Goal: Information Seeking & Learning: Learn about a topic

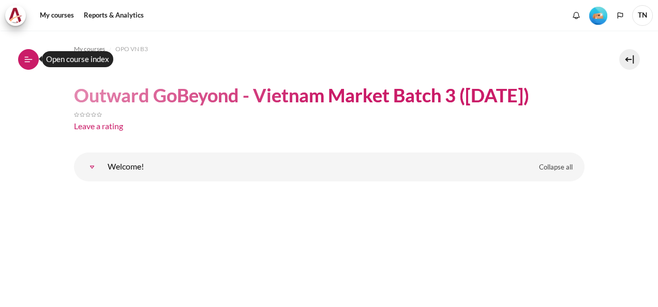
click at [30, 60] on icon at bounding box center [28, 59] width 9 height 9
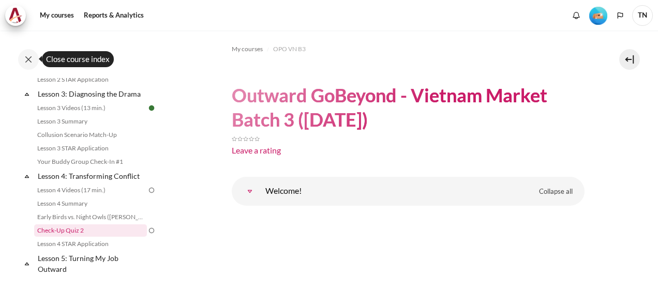
scroll to position [362, 0]
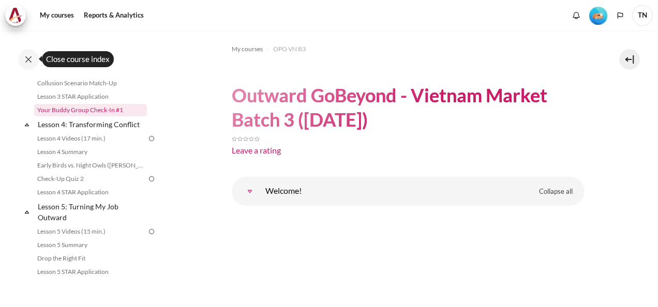
click at [90, 116] on link "Your Buddy Group Check-In #1" at bounding box center [90, 110] width 113 height 12
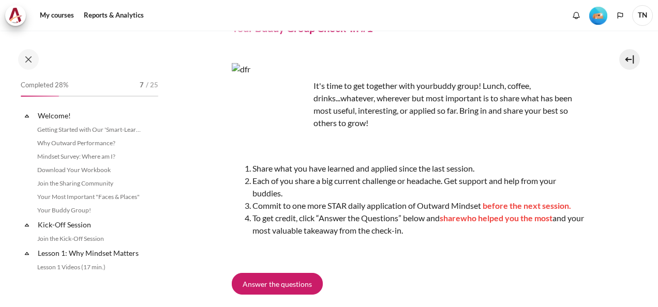
scroll to position [305, 0]
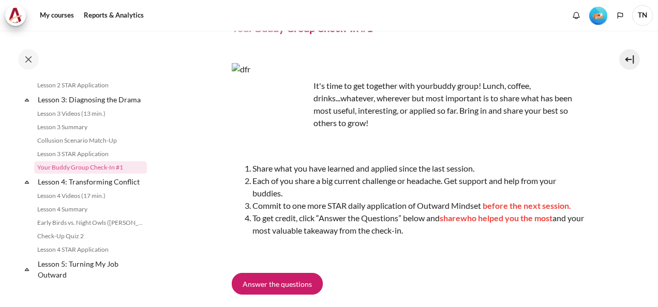
click at [241, 164] on ol "Share what you have learned and applied since the last session. Each of you sha…" at bounding box center [408, 199] width 353 height 74
copy ol "Share what you have learned and applied since the last session. Each of you sha…"
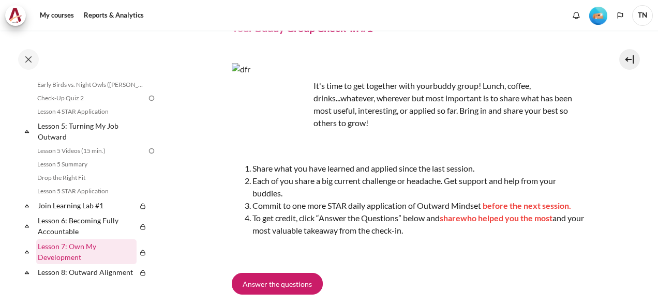
scroll to position [460, 0]
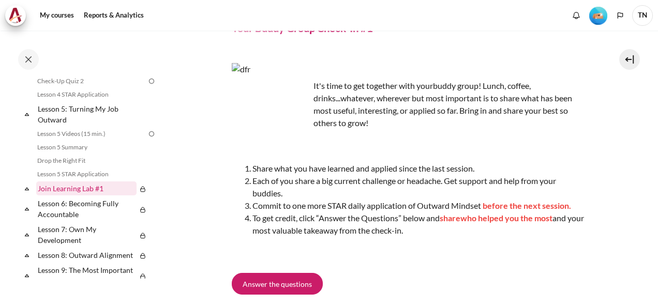
click at [73, 196] on link "Join Learning Lab #1" at bounding box center [86, 189] width 100 height 14
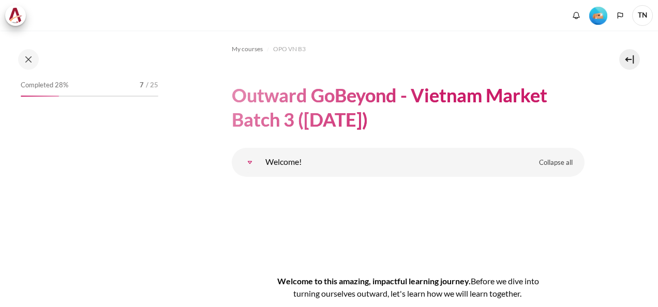
scroll to position [6111, 0]
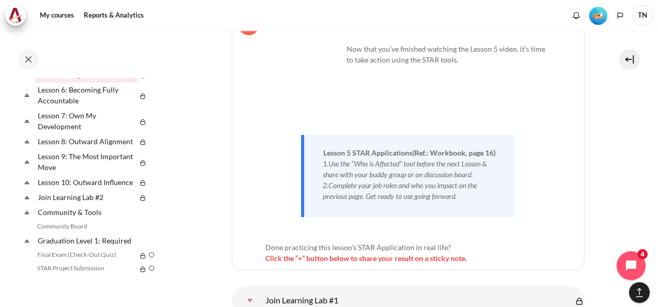
scroll to position [5933, 0]
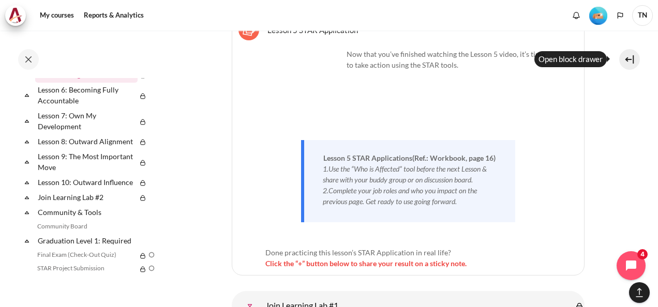
click at [630, 59] on button at bounding box center [629, 59] width 21 height 21
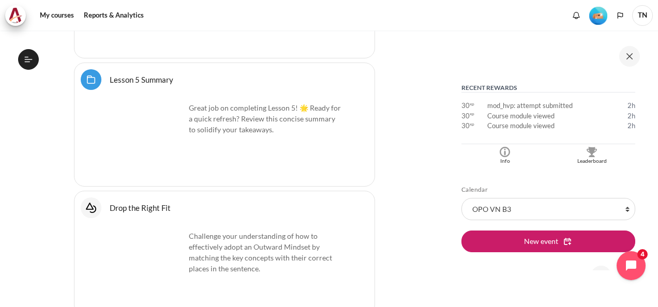
scroll to position [259, 0]
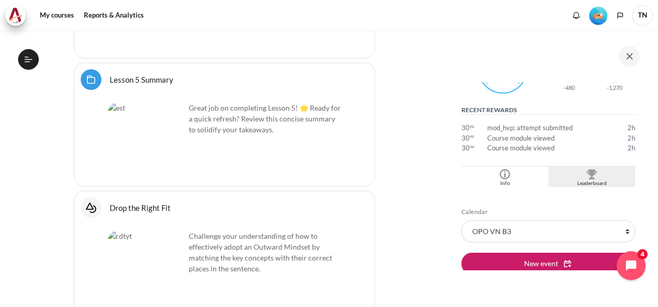
click at [587, 177] on img "Blocks" at bounding box center [592, 174] width 10 height 10
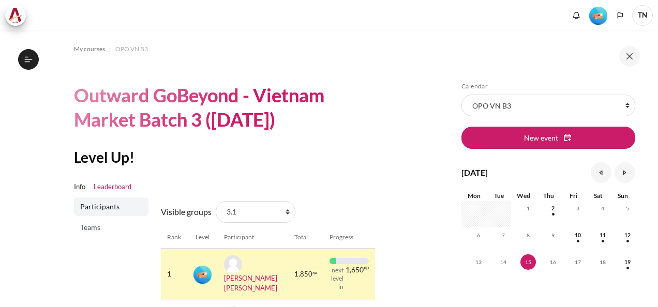
scroll to position [103, 0]
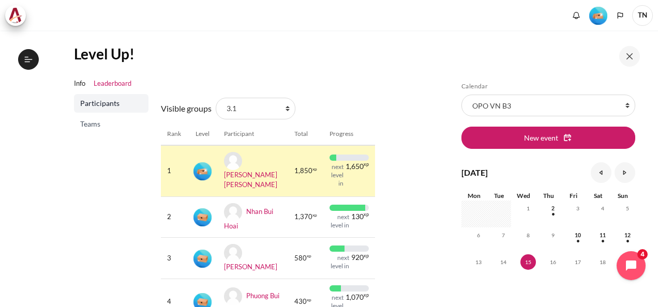
click at [94, 125] on span "Teams" at bounding box center [112, 124] width 64 height 10
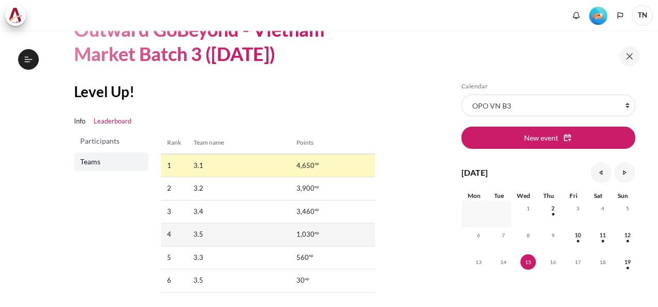
scroll to position [103, 0]
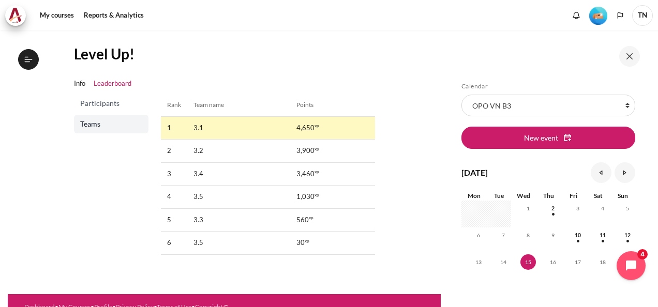
click at [106, 104] on span "Participants" at bounding box center [112, 103] width 64 height 10
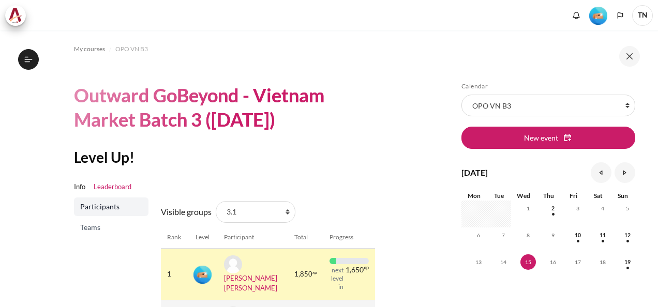
scroll to position [155, 0]
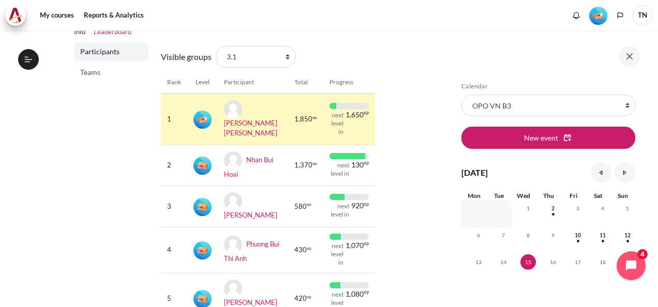
click at [108, 67] on span "Teams" at bounding box center [112, 72] width 64 height 10
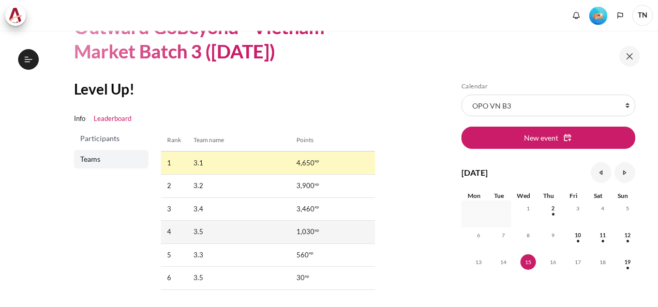
scroll to position [103, 0]
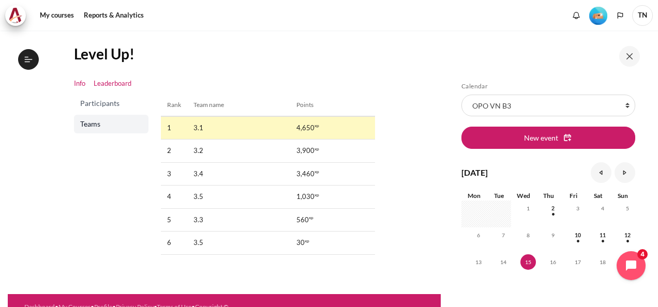
click at [84, 83] on link "Info" at bounding box center [79, 84] width 11 height 10
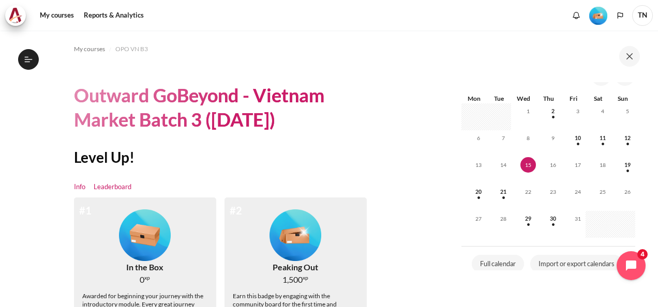
click at [108, 187] on link "Leaderboard" at bounding box center [113, 187] width 38 height 10
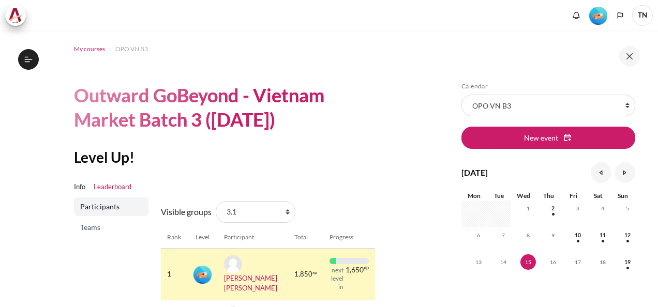
click at [86, 46] on span "My courses" at bounding box center [89, 48] width 31 height 9
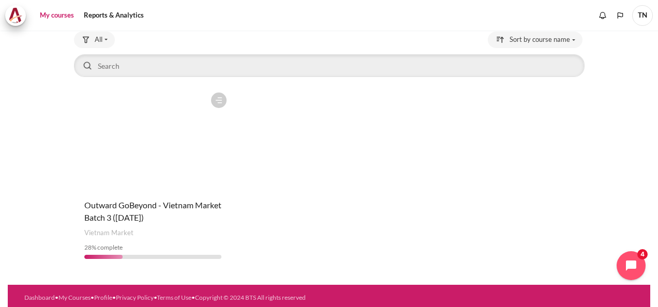
scroll to position [70, 0]
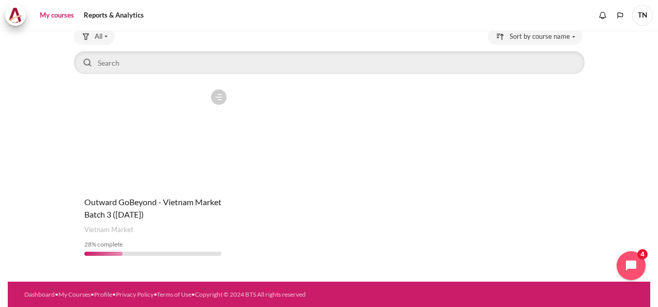
click at [184, 143] on figure "Content" at bounding box center [153, 135] width 158 height 103
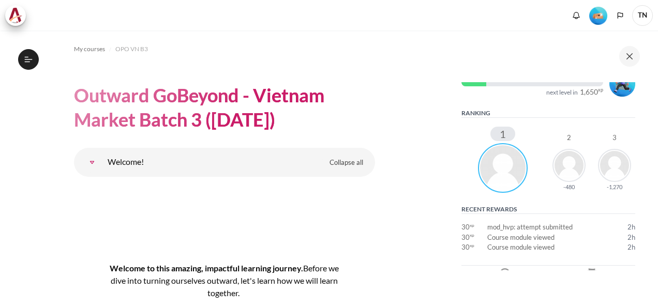
scroll to position [259, 0]
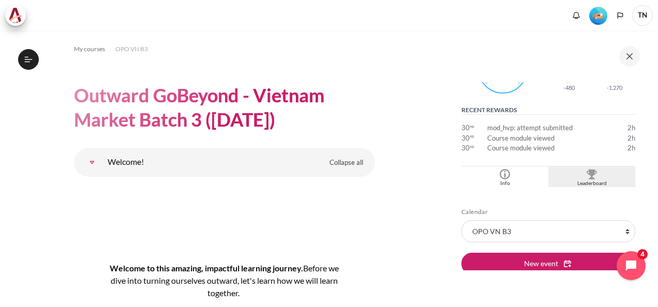
click at [588, 182] on div "Leaderboard" at bounding box center [592, 183] width 82 height 8
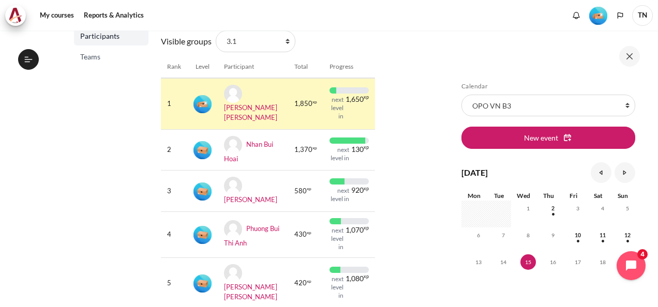
scroll to position [155, 0]
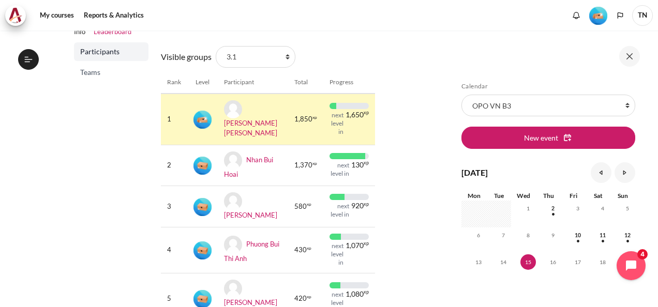
click at [95, 73] on span "Teams" at bounding box center [112, 72] width 64 height 10
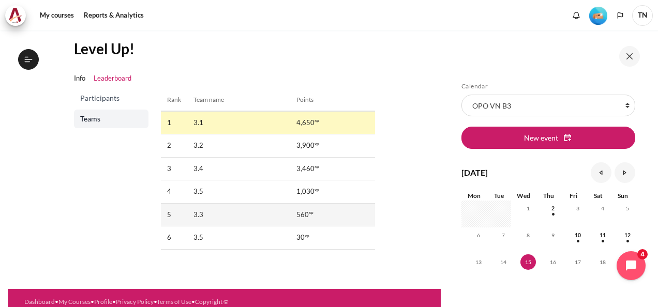
scroll to position [124, 0]
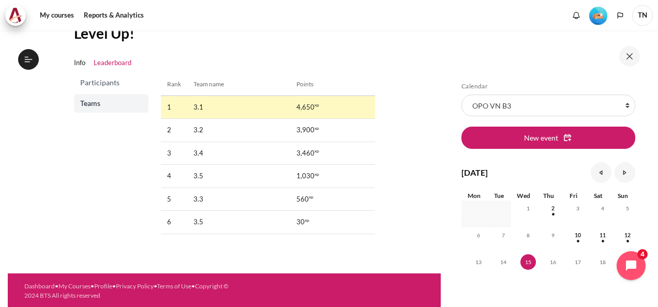
click at [94, 82] on span "Participants" at bounding box center [112, 83] width 64 height 10
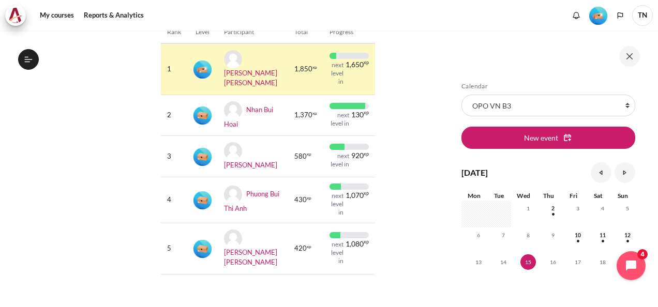
scroll to position [207, 0]
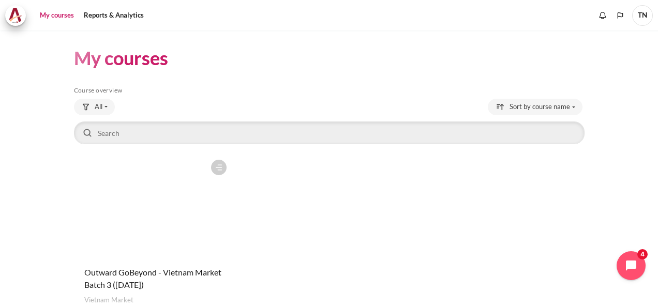
click at [153, 208] on figure "Content" at bounding box center [153, 206] width 158 height 103
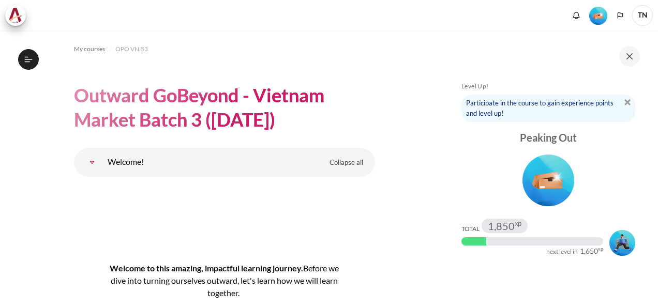
scroll to position [259, 0]
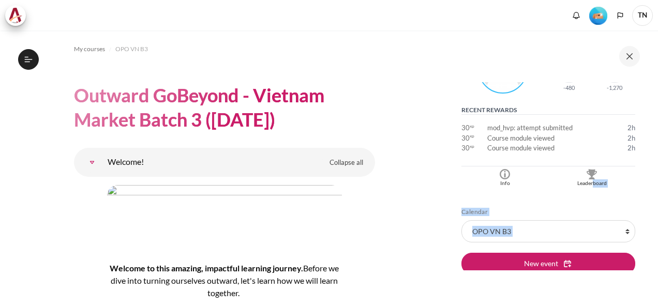
drag, startPoint x: 0, startPoint y: 0, endPoint x: 571, endPoint y: 207, distance: 607.6
click at [571, 208] on h5 "Calendar" at bounding box center [548, 212] width 174 height 8
click at [588, 176] on img "Blocks" at bounding box center [592, 174] width 10 height 10
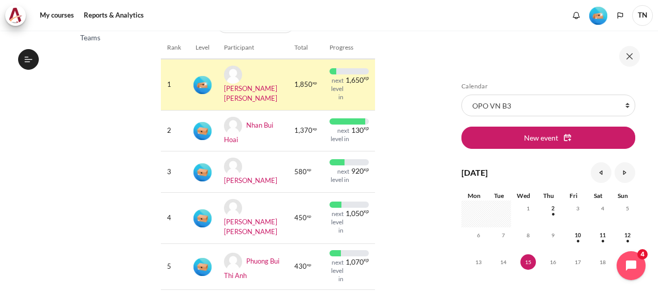
scroll to position [207, 0]
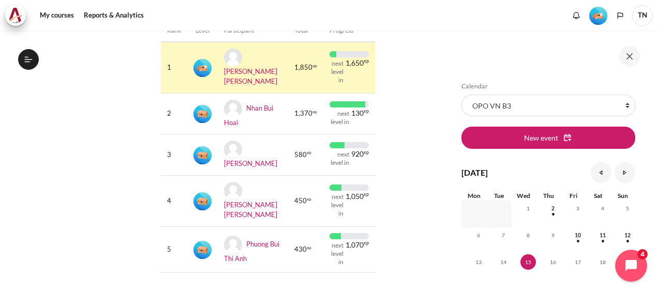
click at [637, 268] on icon "Open chat widget" at bounding box center [637, 266] width 16 height 16
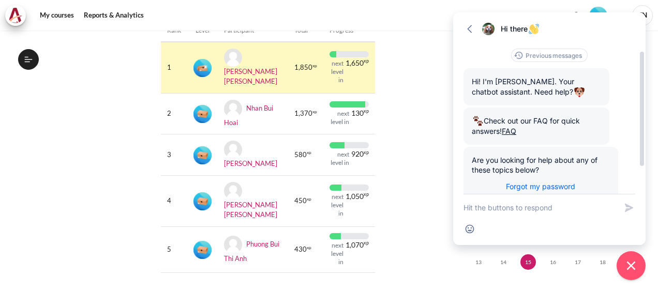
scroll to position [48, 0]
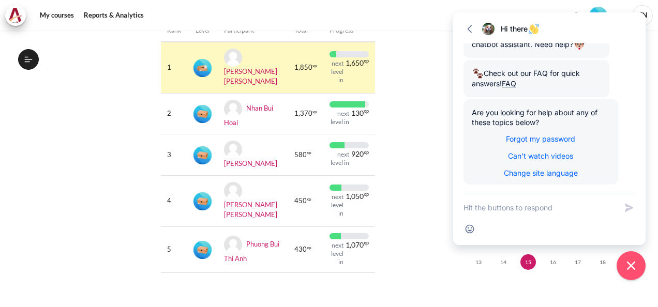
click at [426, 152] on section "My courses OPO VN B3 Outward GoBeyond - Vietnam Market Batch 3 ([DATE]) Level U…" at bounding box center [224, 60] width 433 height 473
click at [470, 30] on icon "button" at bounding box center [469, 29] width 5 height 8
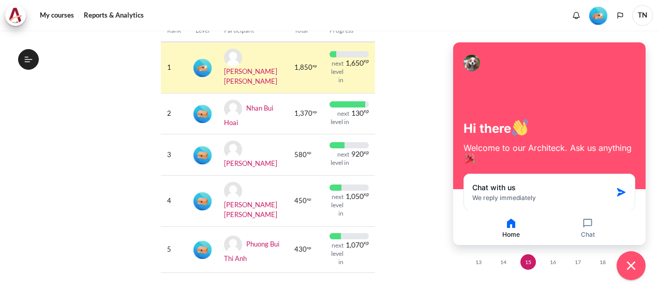
click at [439, 134] on div "My courses OPO VN B3 Outward GoBeyond - Vietnam Market Batch 3 (Oct 2025) Level…" at bounding box center [329, 169] width 658 height 277
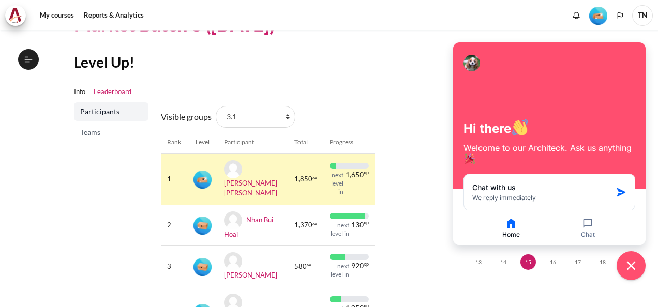
scroll to position [103, 0]
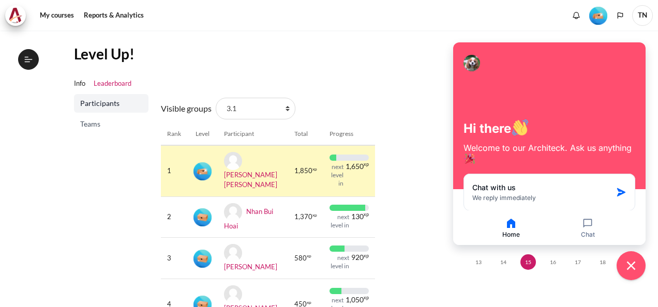
click at [103, 123] on span "Teams" at bounding box center [112, 124] width 64 height 10
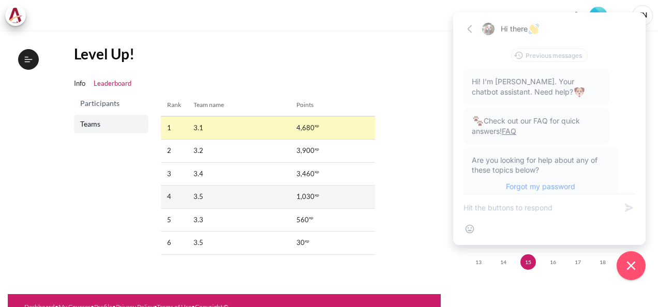
scroll to position [47, 0]
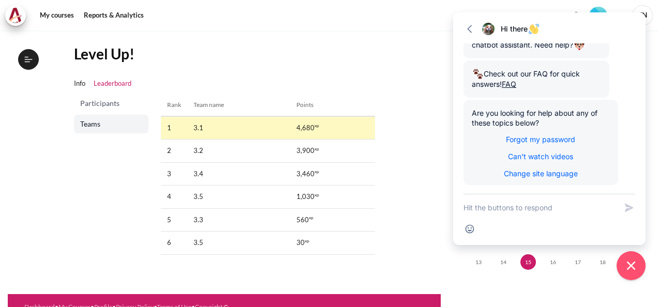
click at [106, 106] on span "Participants" at bounding box center [112, 103] width 64 height 10
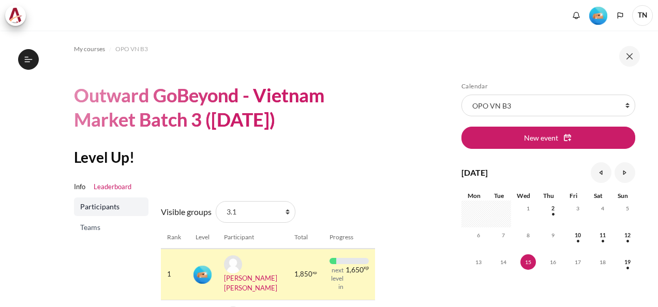
click at [286, 201] on select "All participants 3.1 2.1 2.2 2.3 2.4 2.5 2.6 2.7 2.8 3.2 3.3 3.4 3.5 3.5" at bounding box center [256, 212] width 80 height 22
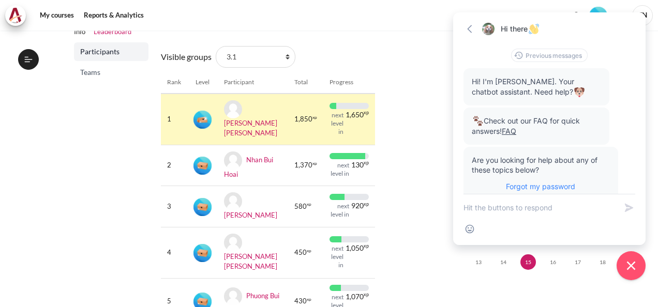
scroll to position [48, 0]
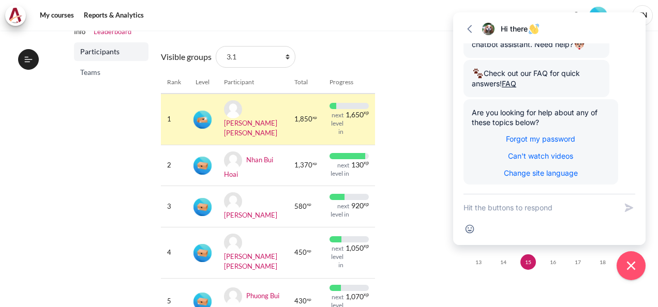
drag, startPoint x: 251, startPoint y: 224, endPoint x: 262, endPoint y: 61, distance: 163.8
click at [262, 61] on div "Visible groups All participants 3.1 2.1 2.2 2.3 2.4 2.5 2.6 2.7 2.8 3.2 3.3 3.4…" at bounding box center [268, 187] width 214 height 291
click at [265, 60] on select "All participants 3.1 2.1 2.2 2.3 2.4 2.5 2.6 2.7 2.8 3.2 3.3 3.4 3.5 3.5" at bounding box center [256, 57] width 80 height 22
select select "5011"
click at [216, 46] on select "All participants 3.1 2.1 2.2 2.3 2.4 2.5 2.6 2.7 2.8 3.2 3.3 3.4 3.5 3.5" at bounding box center [256, 57] width 80 height 22
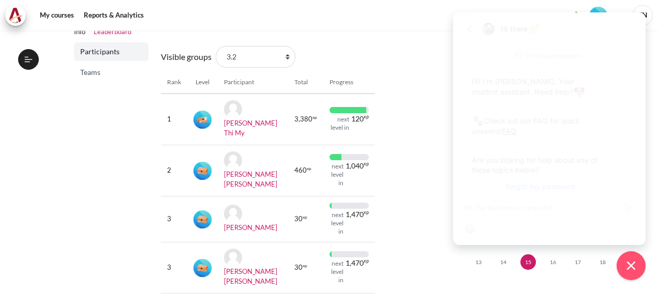
scroll to position [47, 0]
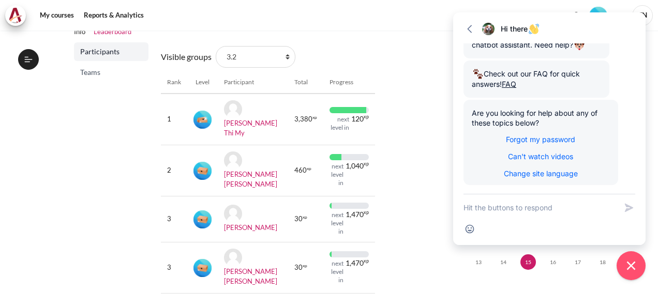
click at [369, 139] on section "My courses OPO VN B3 Outward GoBeyond - Vietnam Market Batch 3 ([DATE]) Level U…" at bounding box center [224, 96] width 433 height 442
click at [288, 62] on select "All participants 3.1 2.1 2.2 2.3 2.4 2.5 2.6 2.7 2.8 3.2 3.3 3.4 3.5 3.5" at bounding box center [256, 57] width 80 height 22
select select "5013"
click at [216, 46] on select "All participants 3.1 2.1 2.2 2.3 2.4 2.5 2.6 2.7 2.8 3.2 3.3 3.4 3.5 3.5" at bounding box center [256, 57] width 80 height 22
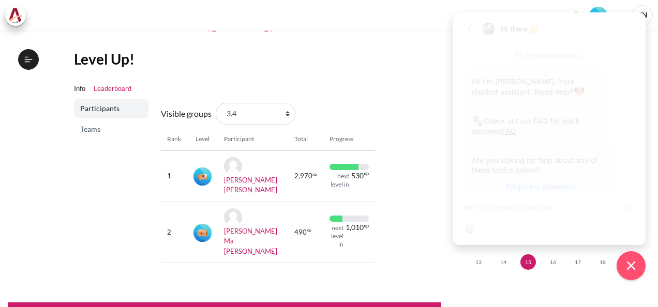
scroll to position [47, 0]
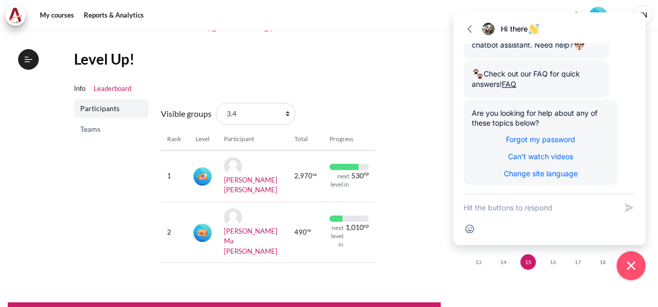
click at [379, 105] on section "My courses OPO VN B3 Outward GoBeyond - Vietnam Market Batch 3 ([DATE]) Level U…" at bounding box center [224, 109] width 433 height 355
click at [472, 26] on icon "button" at bounding box center [470, 29] width 10 height 10
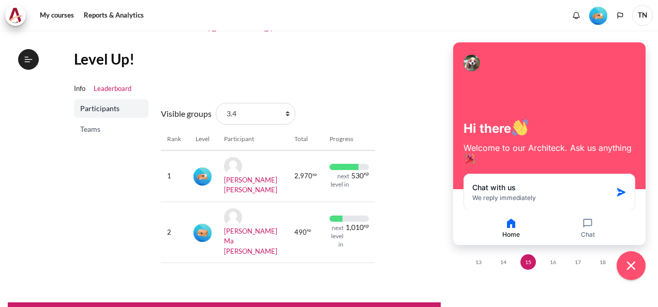
click at [507, 226] on icon "button" at bounding box center [511, 223] width 8 height 9
click at [510, 224] on icon "button" at bounding box center [511, 223] width 12 height 12
click at [630, 269] on icon "Close chat widget" at bounding box center [631, 266] width 16 height 16
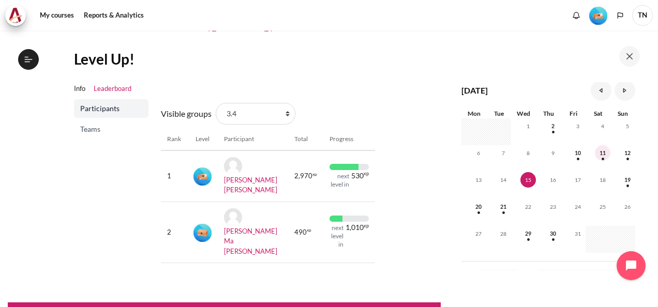
scroll to position [97, 0]
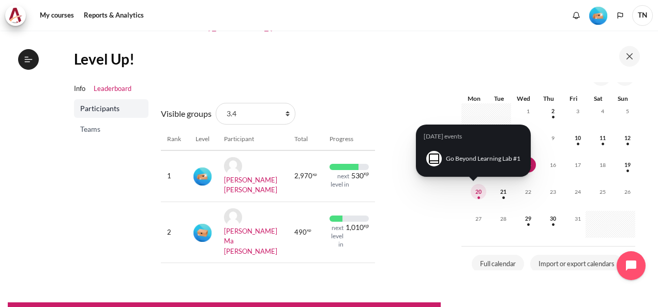
click at [482, 190] on span "20" at bounding box center [479, 192] width 16 height 16
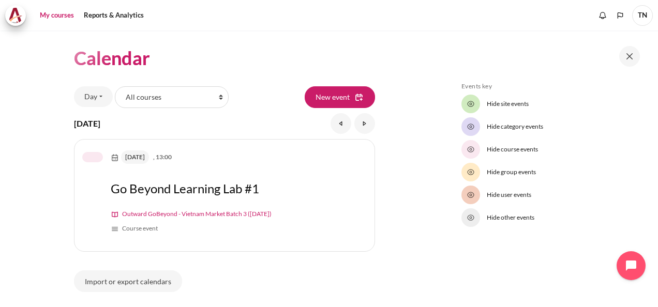
click at [64, 12] on link "My courses" at bounding box center [56, 15] width 41 height 21
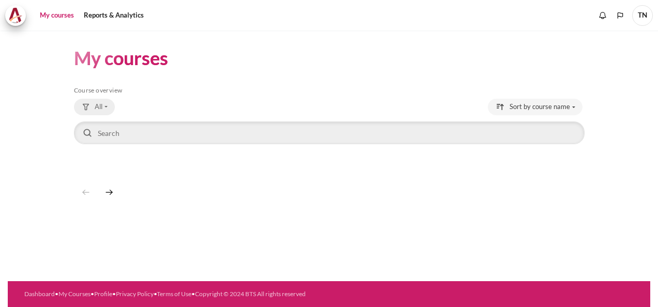
click at [100, 103] on span "All" at bounding box center [99, 107] width 8 height 10
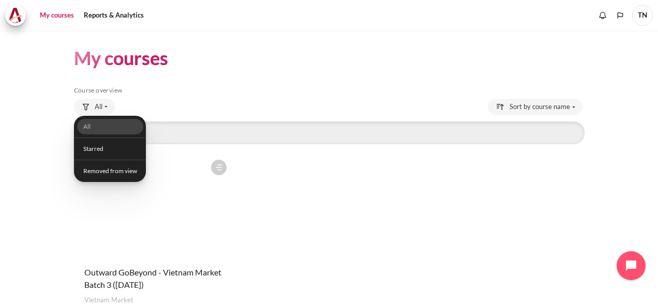
click at [168, 190] on figure "Content" at bounding box center [153, 206] width 158 height 103
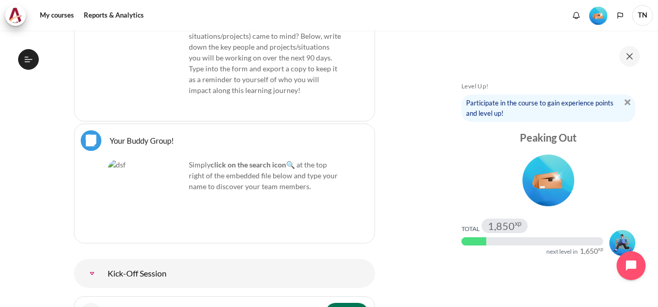
scroll to position [1167, 0]
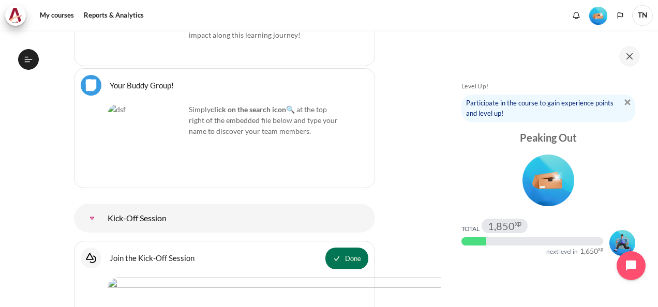
click at [141, 123] on img "Content" at bounding box center [147, 143] width 78 height 78
click at [206, 112] on div "Simply click on the search icon 🔍 at the top right of the embedded file below a…" at bounding box center [225, 143] width 234 height 78
drag, startPoint x: 297, startPoint y: 75, endPoint x: 291, endPoint y: 83, distance: 9.9
click at [296, 104] on p "Simply click on the search icon 🔍 at the top right of the embedded file below a…" at bounding box center [225, 120] width 234 height 33
drag, startPoint x: 290, startPoint y: 83, endPoint x: 191, endPoint y: 82, distance: 98.3
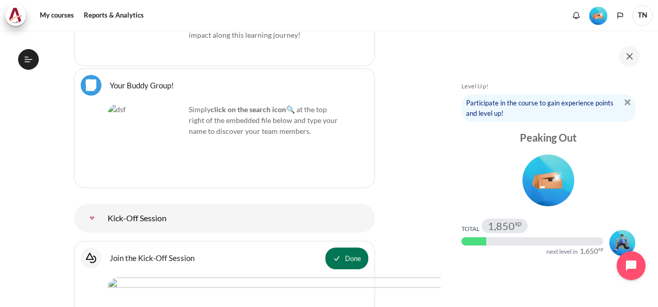
click at [289, 104] on p "Simply click on the search icon 🔍 at the top right of the embedded file below a…" at bounding box center [225, 120] width 234 height 33
click at [128, 80] on link "Your Buddy Group! File" at bounding box center [142, 85] width 64 height 10
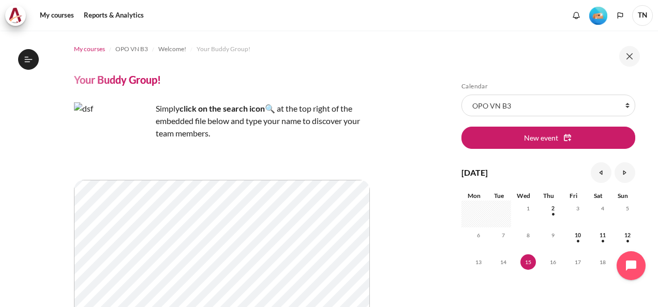
click at [101, 50] on span "My courses" at bounding box center [89, 48] width 31 height 9
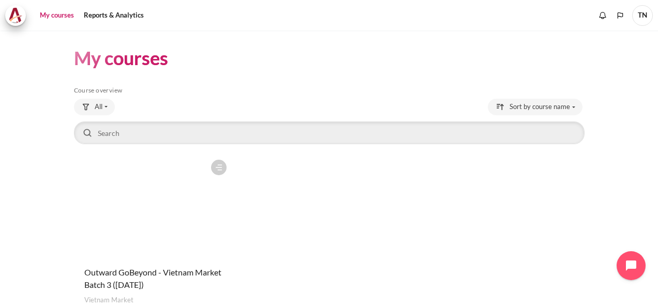
click at [173, 225] on figure "Content" at bounding box center [153, 206] width 158 height 103
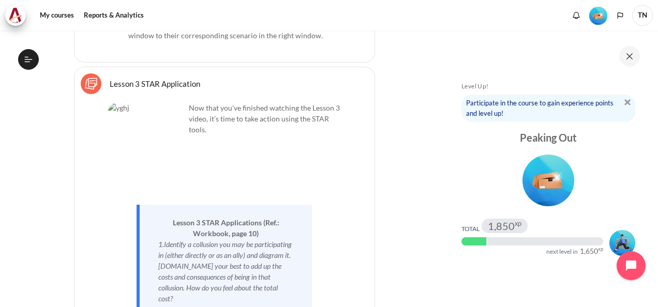
scroll to position [4115, 0]
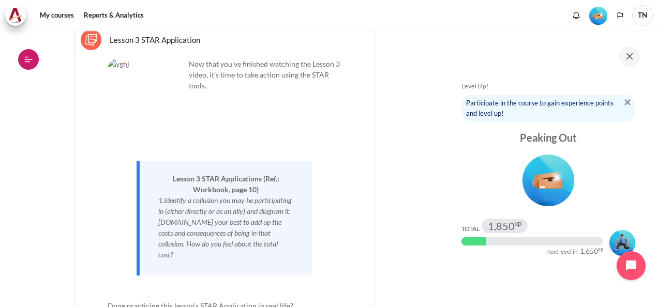
click at [27, 58] on icon at bounding box center [28, 59] width 9 height 9
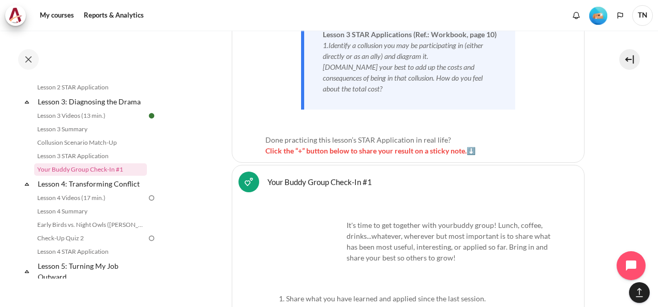
scroll to position [332, 0]
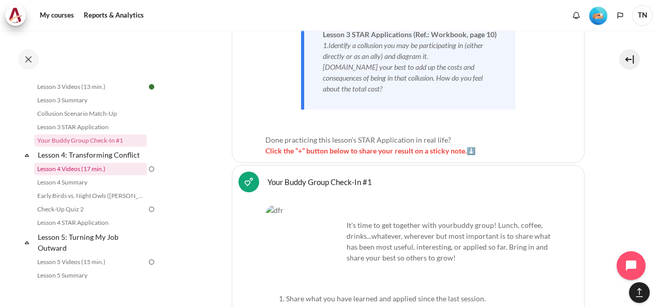
click at [110, 175] on link "Lesson 4 Videos (17 min.)" at bounding box center [90, 169] width 113 height 12
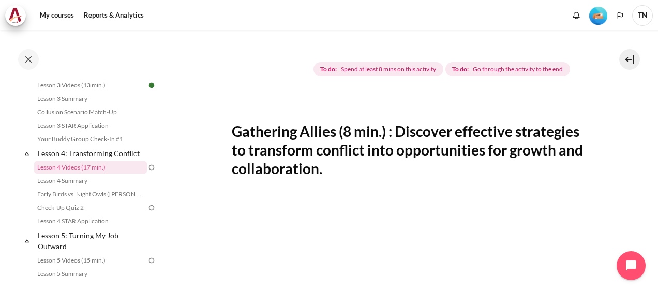
scroll to position [155, 0]
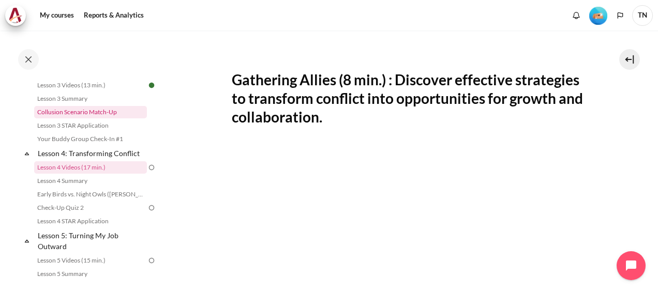
click at [94, 118] on link "Collusion Scenario Match-Up" at bounding box center [90, 112] width 113 height 12
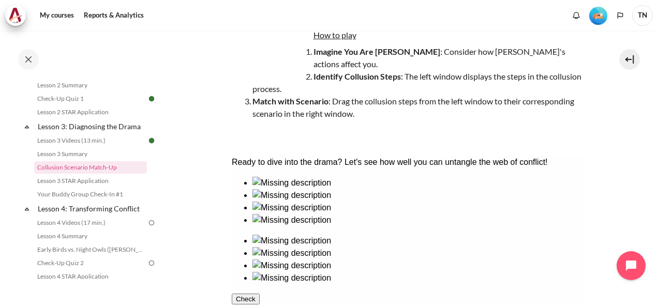
scroll to position [90, 0]
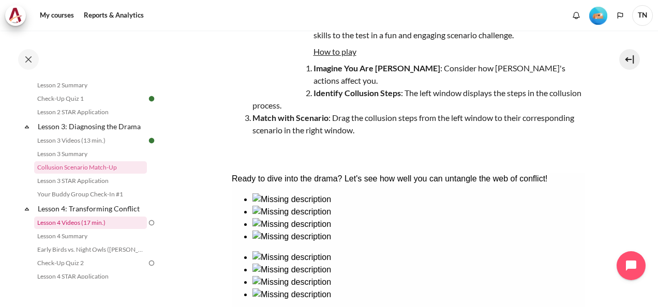
click at [100, 229] on link "Lesson 4 Videos (17 min.)" at bounding box center [90, 223] width 113 height 12
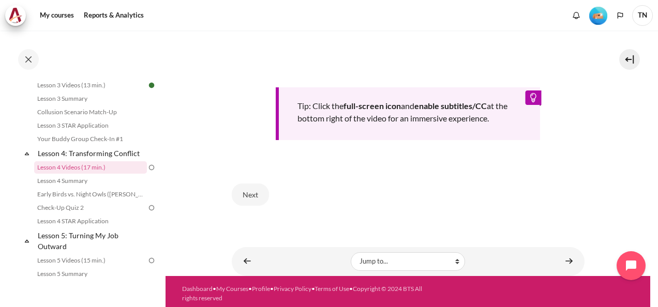
scroll to position [437, 0]
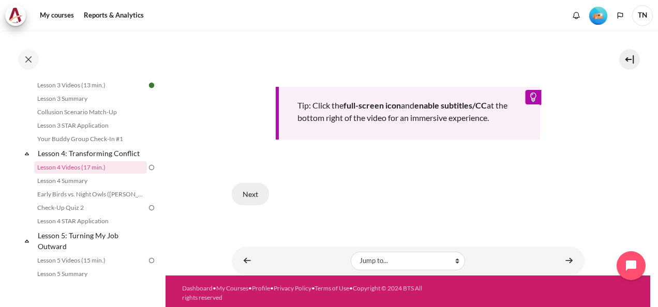
click at [248, 196] on button "Next" at bounding box center [250, 194] width 37 height 22
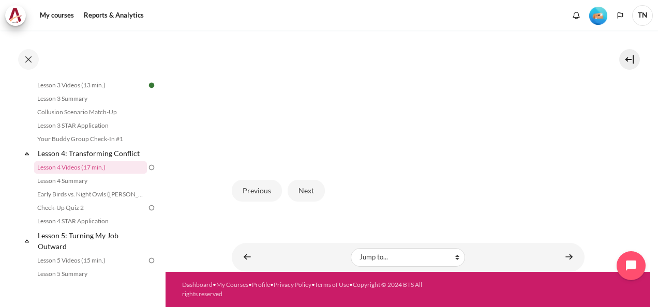
scroll to position [316, 0]
click at [304, 197] on button "Next" at bounding box center [306, 191] width 37 height 22
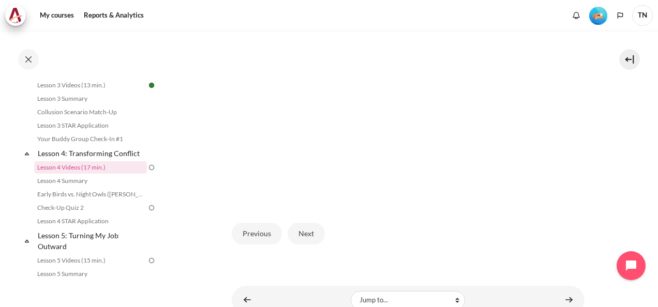
click at [358, 155] on img "Content" at bounding box center [408, 103] width 353 height 199
click at [346, 116] on img "Content" at bounding box center [408, 103] width 353 height 199
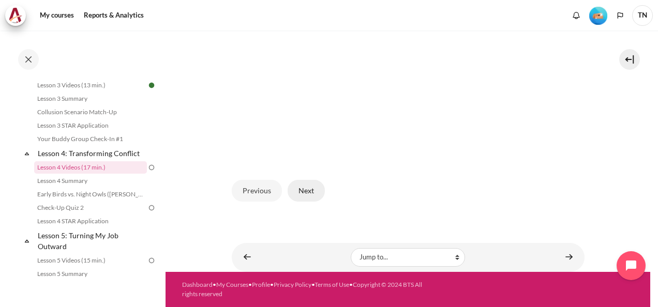
click at [304, 198] on button "Next" at bounding box center [306, 191] width 37 height 22
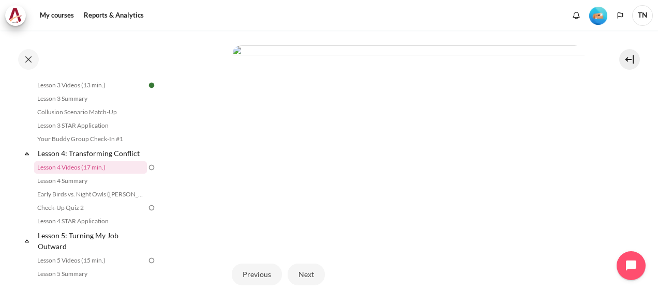
scroll to position [207, 0]
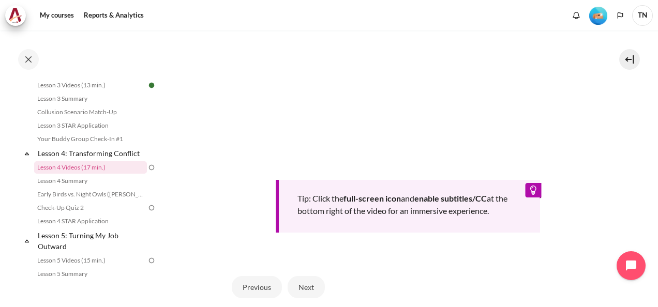
scroll to position [93, 0]
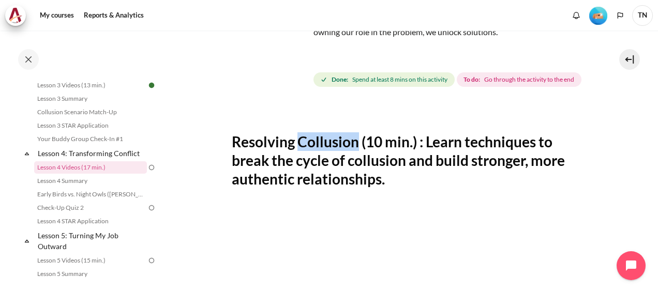
drag, startPoint x: 298, startPoint y: 159, endPoint x: 362, endPoint y: 163, distance: 63.8
click at [356, 162] on h2 "Resolving Collusion (10 min.) : Learn techniques to break the cycle of collusio…" at bounding box center [408, 160] width 353 height 56
copy h2 "Collusion"
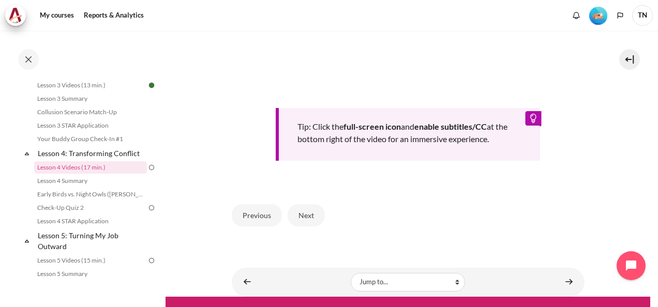
scroll to position [455, 0]
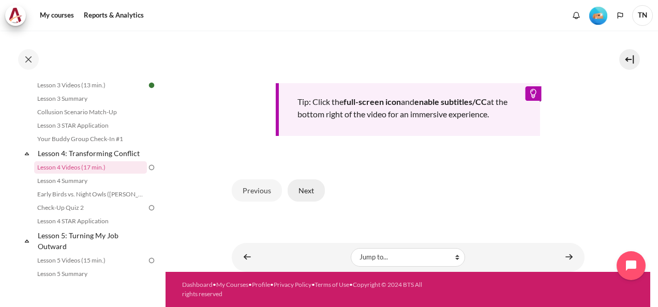
click at [310, 191] on button "Next" at bounding box center [306, 190] width 37 height 22
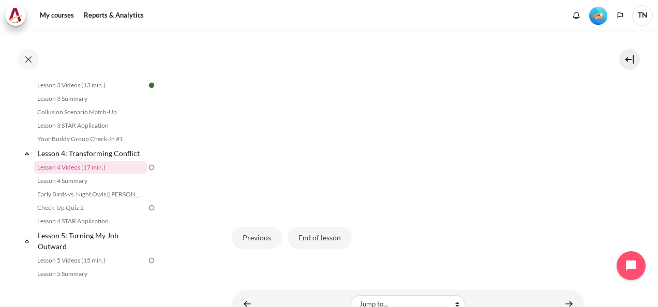
scroll to position [316, 0]
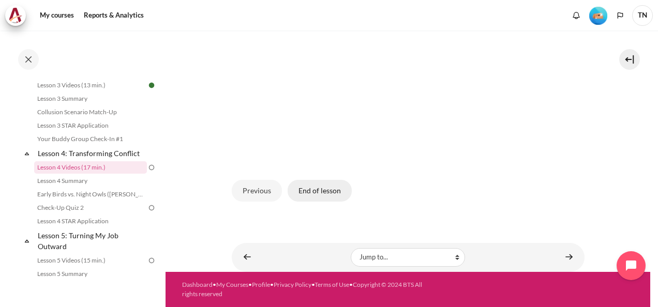
click at [329, 198] on button "End of lesson" at bounding box center [320, 191] width 64 height 22
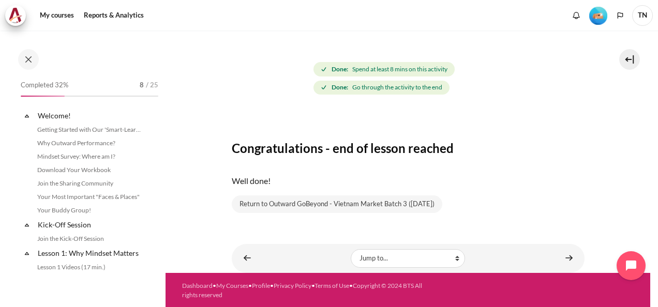
scroll to position [333, 0]
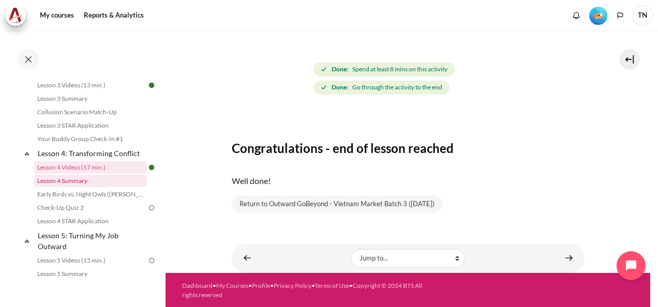
click at [115, 187] on link "Lesson 4 Summary" at bounding box center [90, 181] width 113 height 12
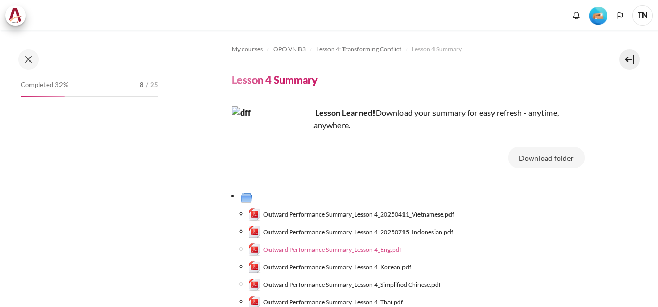
click at [382, 248] on span "Outward Performance Summary_Lesson 4_Eng.pdf" at bounding box center [332, 249] width 138 height 9
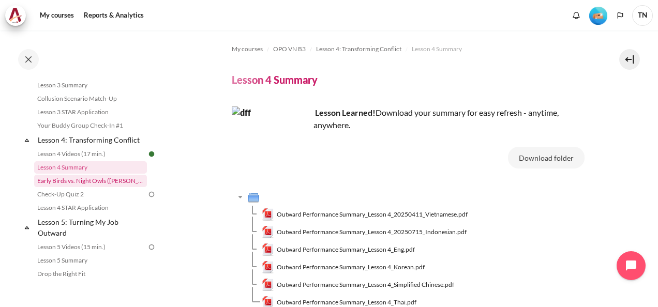
scroll to position [52, 0]
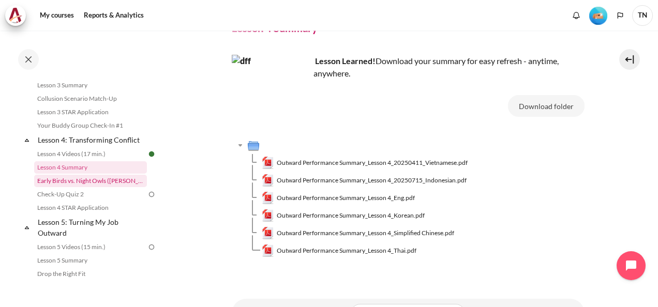
click at [88, 187] on link "Early Birds vs. Night Owls ([PERSON_NAME]'s Story)" at bounding box center [90, 181] width 113 height 12
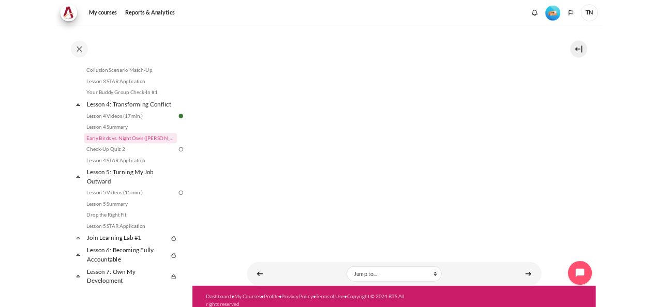
scroll to position [480, 0]
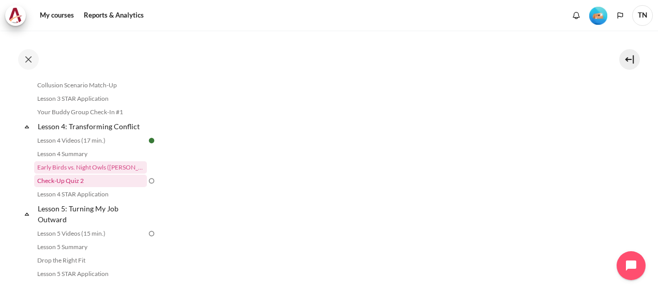
click at [80, 187] on link "Check-Up Quiz 2" at bounding box center [90, 181] width 113 height 12
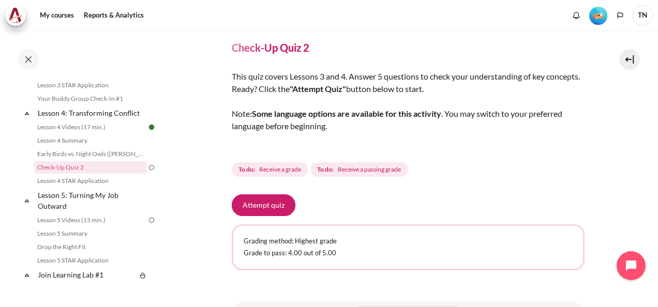
scroll to position [89, 0]
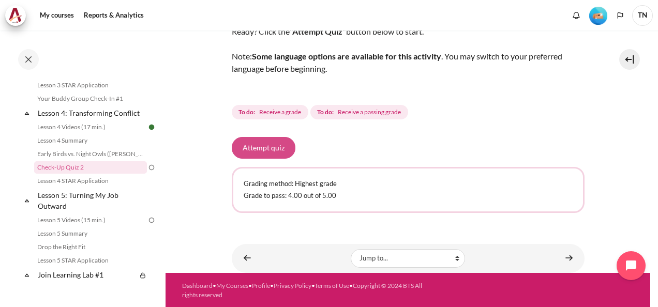
click at [264, 145] on button "Attempt quiz" at bounding box center [264, 148] width 64 height 22
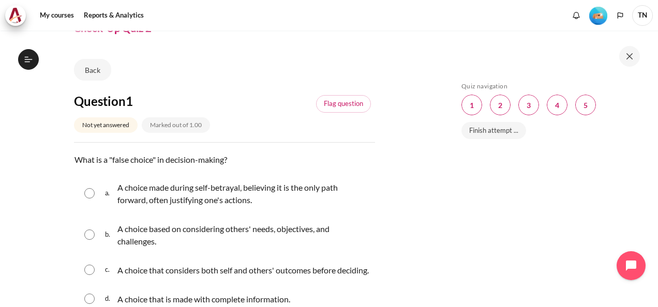
scroll to position [103, 0]
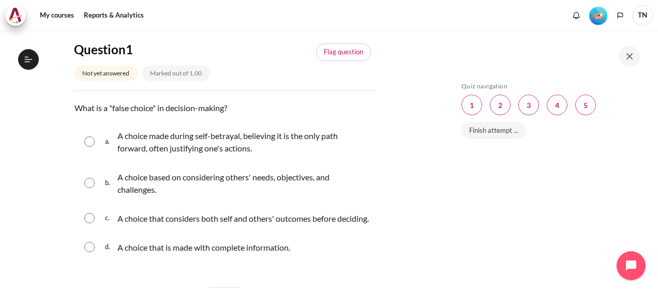
click at [87, 142] on input "Content" at bounding box center [89, 142] width 10 height 10
radio input "true"
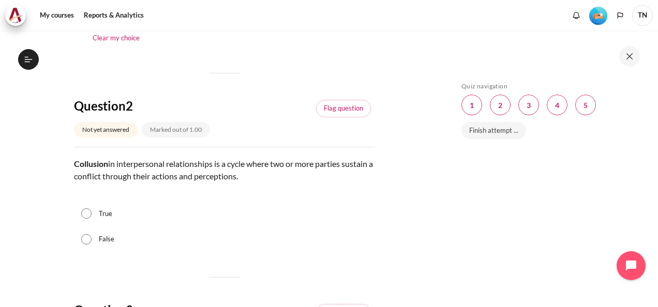
scroll to position [362, 0]
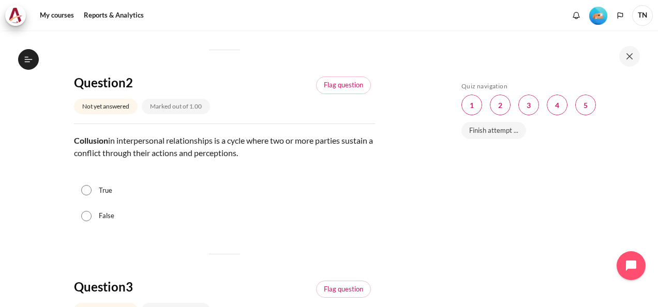
drag, startPoint x: 280, startPoint y: 168, endPoint x: 69, endPoint y: 153, distance: 211.6
copy p "Collusion in interpersonal relationships is a cycle where two or more parties s…"
click at [95, 204] on div "True" at bounding box center [224, 191] width 301 height 26
click at [90, 196] on input "True" at bounding box center [86, 190] width 10 height 10
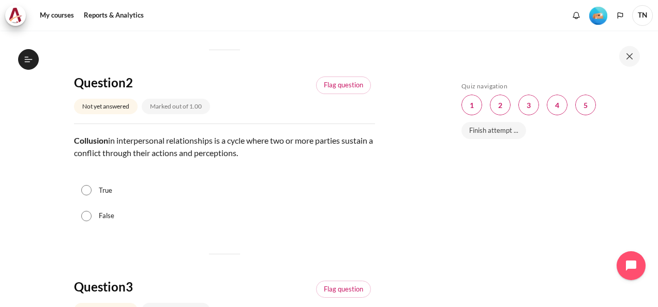
radio input "true"
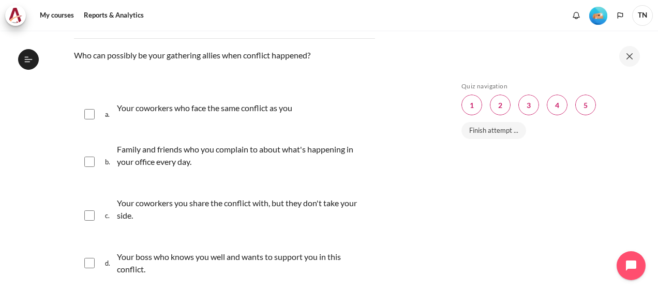
scroll to position [672, 0]
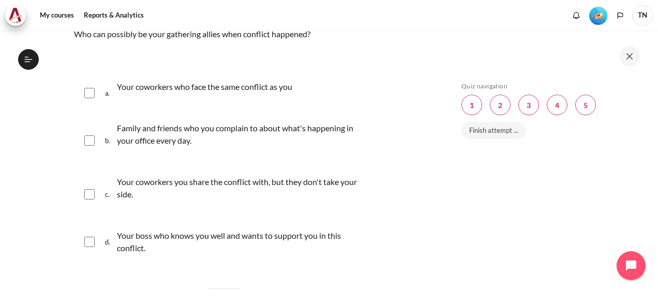
click at [93, 146] on input "Content" at bounding box center [89, 141] width 10 height 10
checkbox input "true"
click at [91, 98] on input "Content" at bounding box center [89, 93] width 10 height 10
checkbox input "true"
click at [89, 247] on input "Content" at bounding box center [89, 242] width 10 height 10
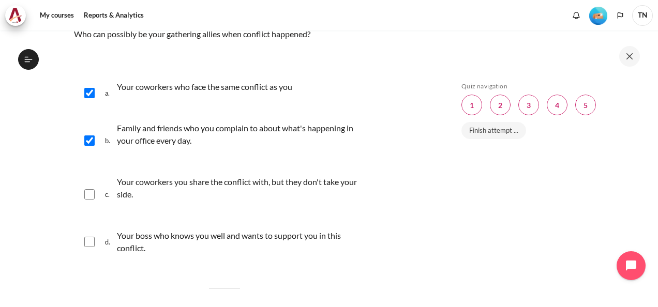
checkbox input "true"
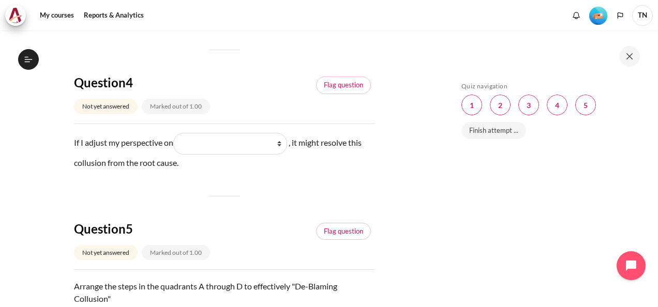
scroll to position [931, 0]
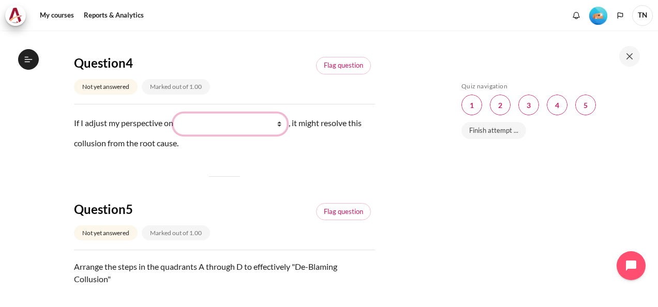
click at [283, 134] on select "What I do (Những gì tôi làm ) What I see (Những gì tôi thấy) What they see (Nhữ…" at bounding box center [230, 124] width 114 height 22
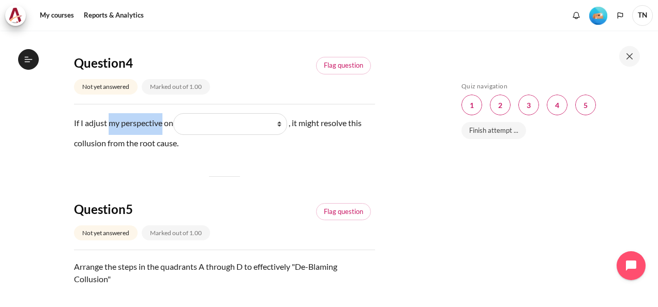
drag, startPoint x: 110, startPoint y: 136, endPoint x: 164, endPoint y: 142, distance: 54.7
click at [164, 142] on div "If I adjust my perspective on Blank 1 Question 4 What I do (Những gì tôi làm ) …" at bounding box center [224, 132] width 301 height 38
copy div "my perspective"
click at [286, 135] on select "What I do (Những gì tôi làm ) What I see (Những gì tôi thấy) What they see (Nhữ…" at bounding box center [230, 124] width 114 height 22
select select "2"
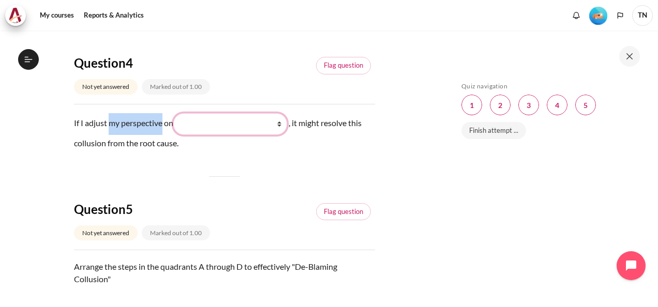
click at [178, 124] on select "What I do (Những gì tôi làm ) What I see (Những gì tôi thấy) What they see (Nhữ…" at bounding box center [230, 124] width 114 height 22
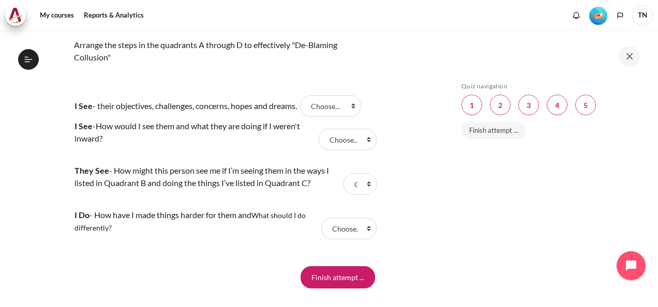
scroll to position [1138, 0]
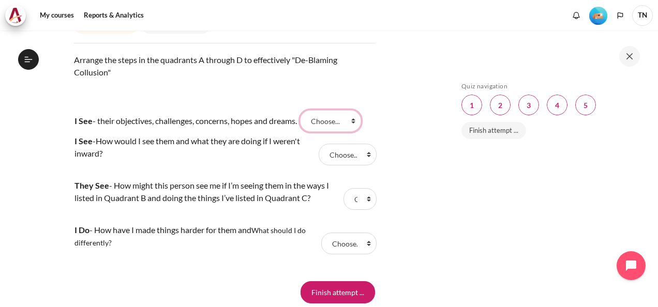
click at [342, 132] on select "Choose... D A C B" at bounding box center [330, 121] width 61 height 22
click at [341, 132] on select "Choose... D A C B" at bounding box center [330, 121] width 61 height 22
select select "2"
click at [311, 123] on select "Choose... D A C B" at bounding box center [330, 121] width 61 height 22
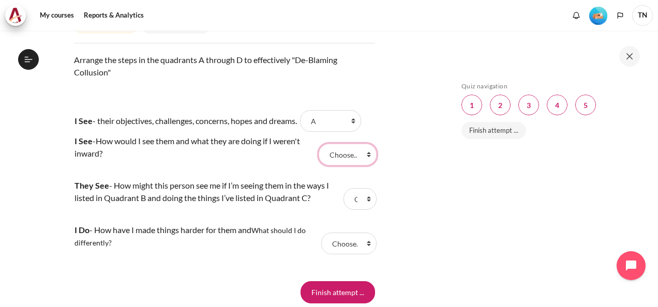
click at [348, 166] on select "Choose... D A C B" at bounding box center [348, 155] width 58 height 22
select select "4"
click at [319, 158] on select "Choose... D A C B" at bounding box center [348, 155] width 58 height 22
click at [357, 210] on select "Choose... D A C B" at bounding box center [359, 199] width 33 height 22
select select "1"
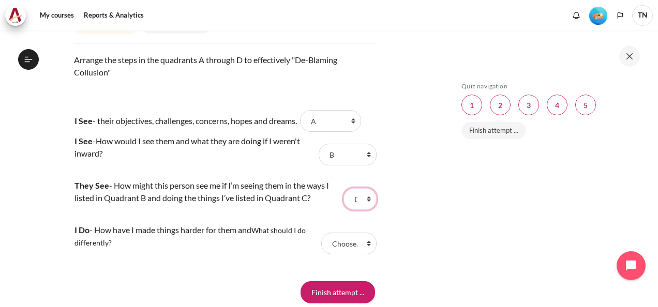
click at [343, 202] on select "Choose... D A C B" at bounding box center [359, 199] width 33 height 22
click at [352, 254] on select "Choose... D A C B" at bounding box center [348, 244] width 55 height 22
select select "3"
click at [321, 247] on select "Choose... D A C B" at bounding box center [348, 244] width 55 height 22
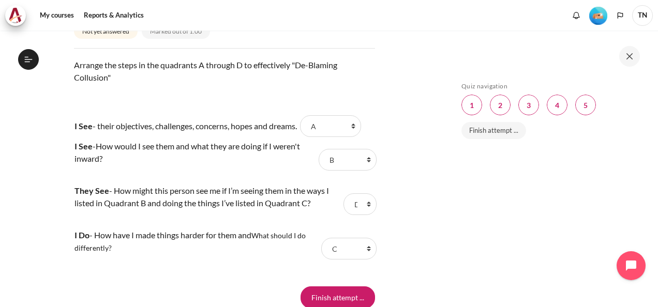
scroll to position [1241, 0]
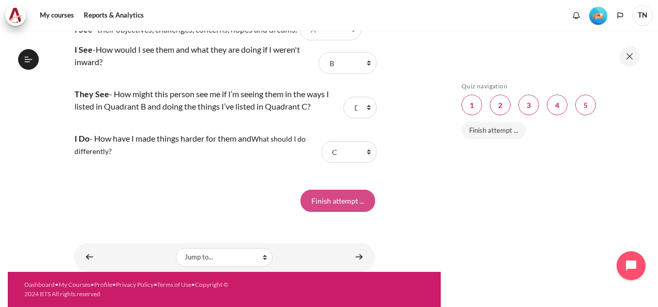
click at [331, 203] on input "Finish attempt ..." at bounding box center [338, 201] width 74 height 22
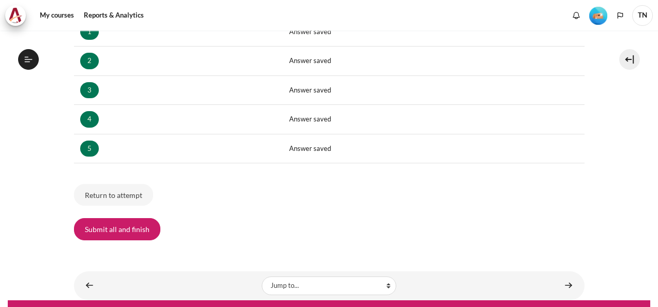
scroll to position [223, 0]
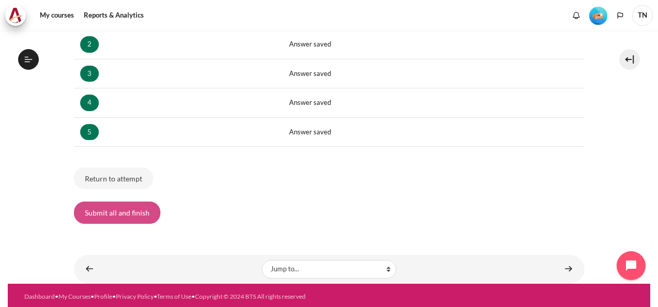
click at [115, 214] on button "Submit all and finish" at bounding box center [117, 213] width 86 height 22
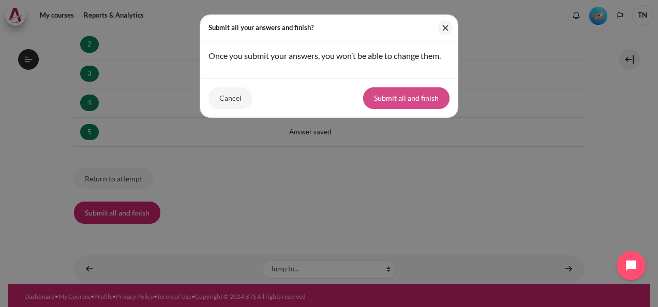
click at [397, 99] on button "Submit all and finish" at bounding box center [406, 98] width 86 height 22
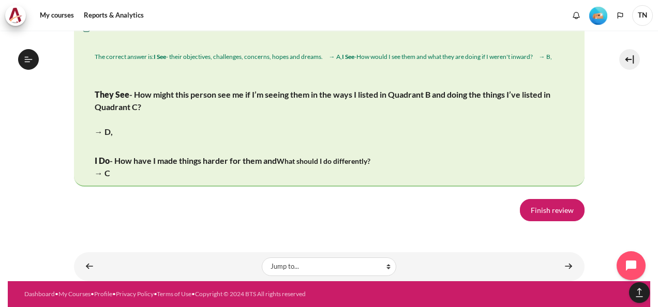
scroll to position [2066, 0]
click at [548, 213] on link "Finish review" at bounding box center [552, 210] width 65 height 22
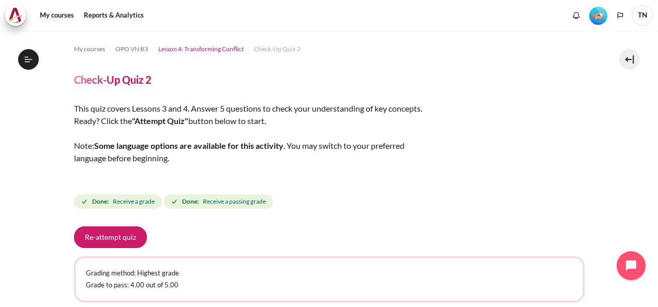
click at [189, 48] on span "Lesson 4: Transforming Conflict" at bounding box center [200, 48] width 85 height 9
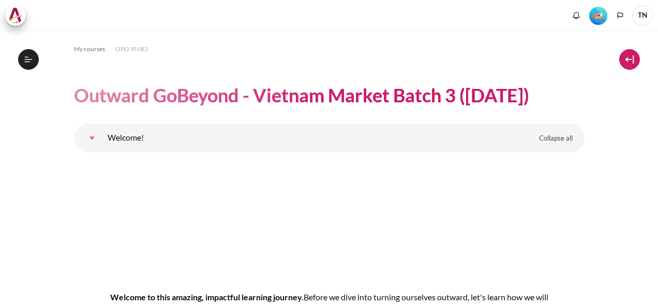
scroll to position [4207, 0]
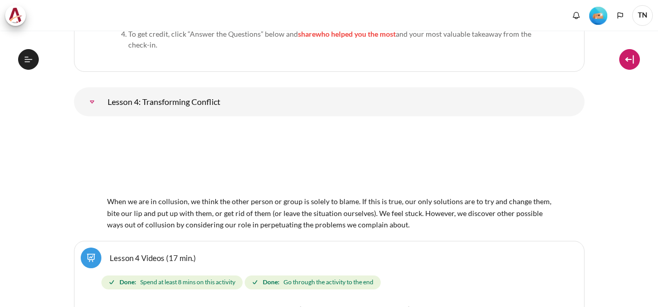
click at [630, 60] on button at bounding box center [629, 59] width 21 height 21
click at [631, 63] on button at bounding box center [629, 59] width 21 height 21
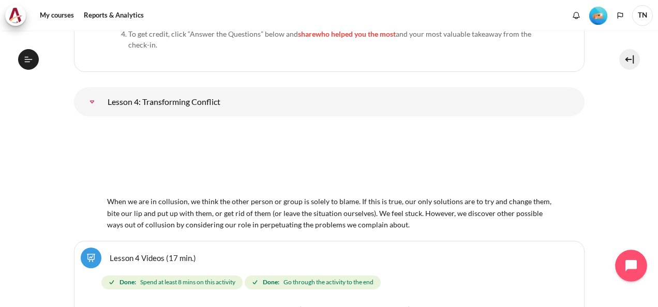
scroll to position [370, 0]
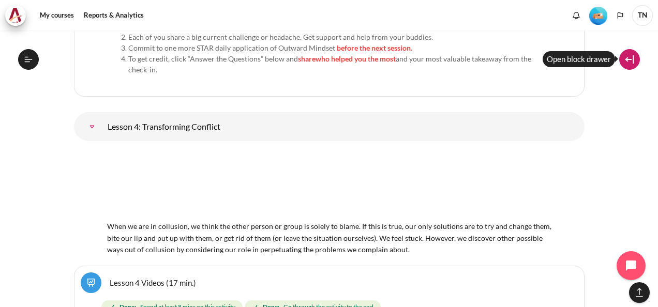
click at [629, 60] on button at bounding box center [629, 59] width 21 height 21
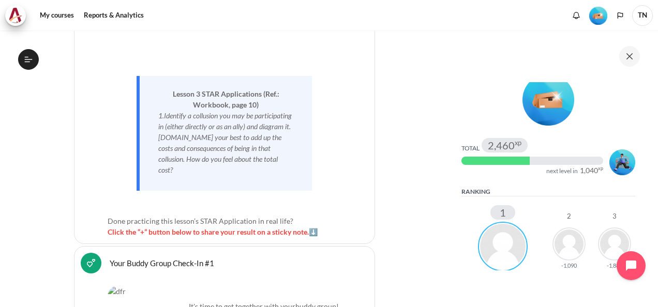
scroll to position [103, 0]
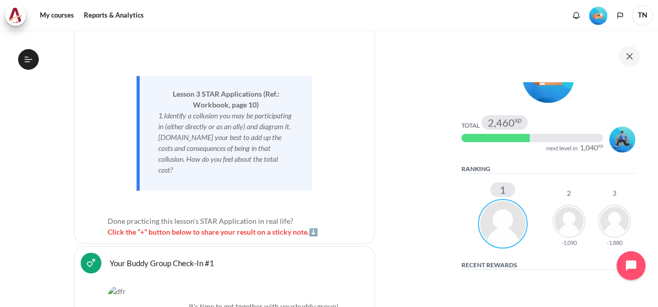
click at [442, 246] on div "Skip Level Up! Level Up! Participate in the course to gain experience points an…" at bounding box center [549, 169] width 217 height 276
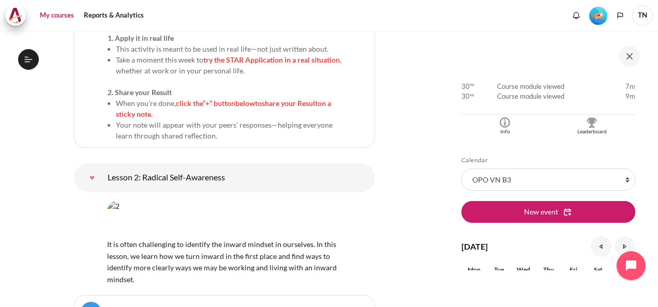
scroll to position [2529, 0]
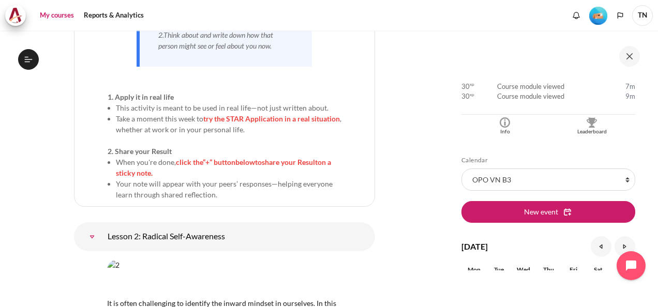
click at [64, 13] on link "My courses" at bounding box center [56, 15] width 41 height 21
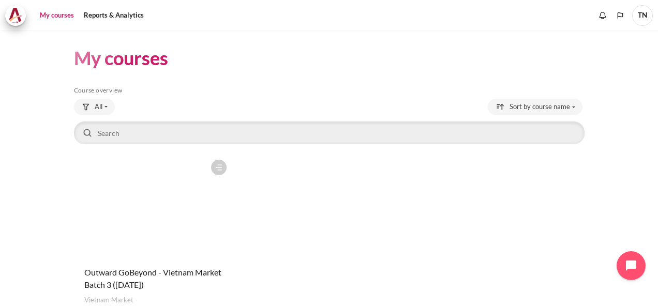
scroll to position [52, 0]
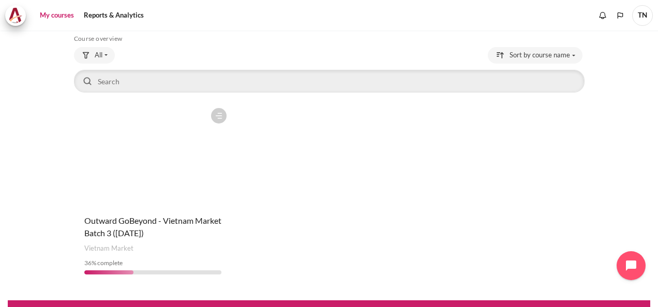
click at [161, 167] on figure "Content" at bounding box center [153, 154] width 158 height 103
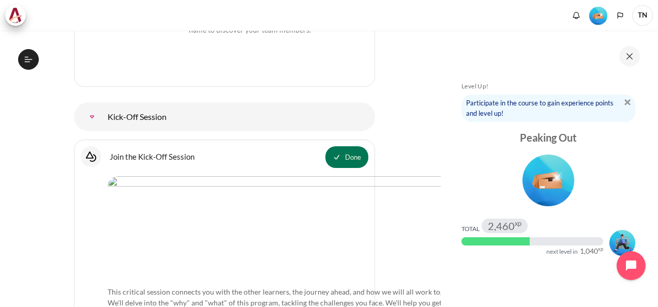
scroll to position [1190, 0]
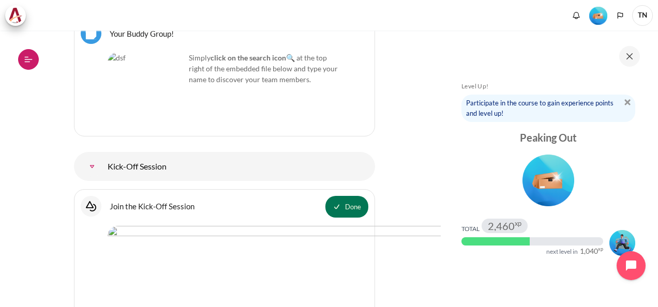
click at [32, 61] on icon at bounding box center [28, 59] width 9 height 9
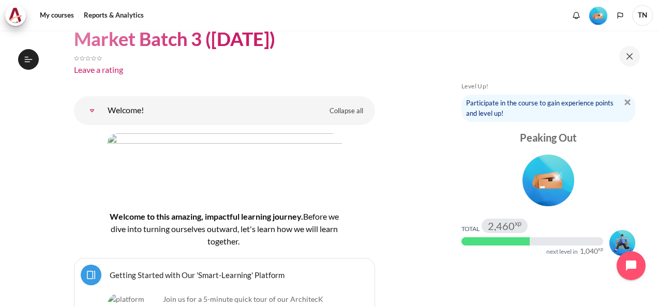
scroll to position [0, 0]
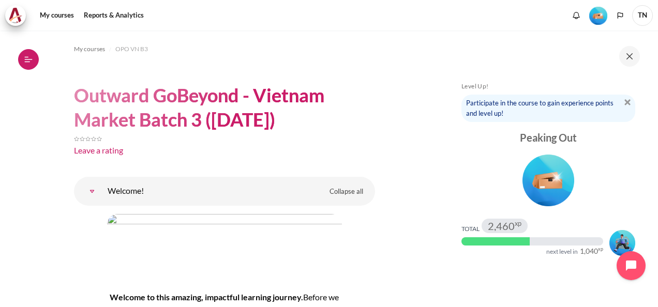
click at [27, 54] on button "Open course index" at bounding box center [28, 59] width 21 height 21
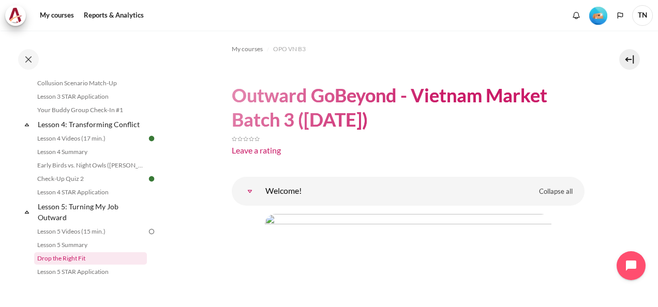
scroll to position [414, 0]
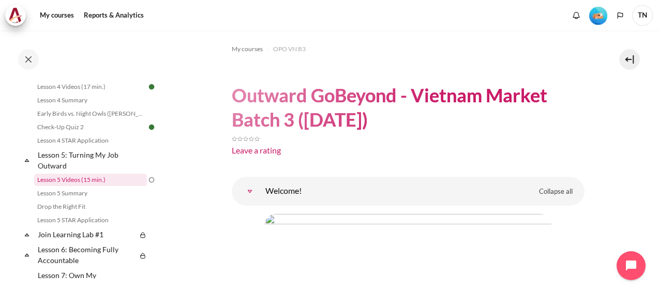
click at [91, 186] on link "Lesson 5 Videos (15 min.)" at bounding box center [90, 180] width 113 height 12
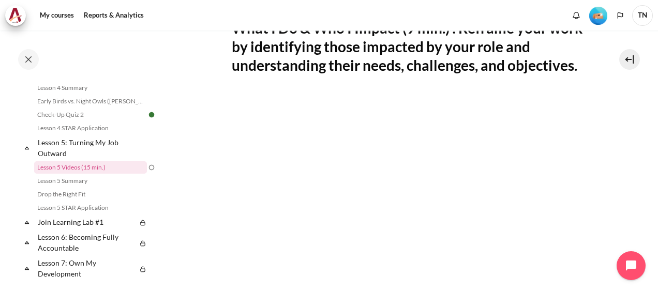
scroll to position [155, 0]
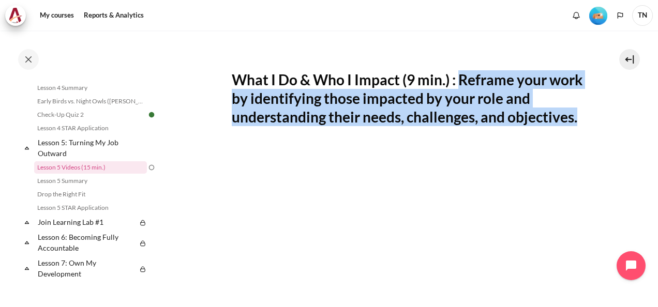
drag, startPoint x: 459, startPoint y: 79, endPoint x: 575, endPoint y: 121, distance: 123.0
click at [575, 121] on h2 "What I Do & Who I Impact (9 min.) : Reframe your work by identifying those impa…" at bounding box center [408, 98] width 353 height 56
copy h2 "Reframe your work by identifying those impacted by your role and understanding …"
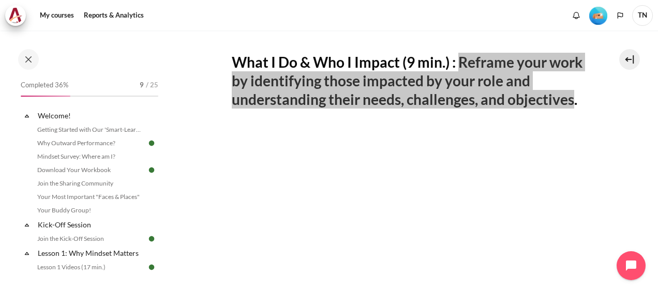
scroll to position [230, 0]
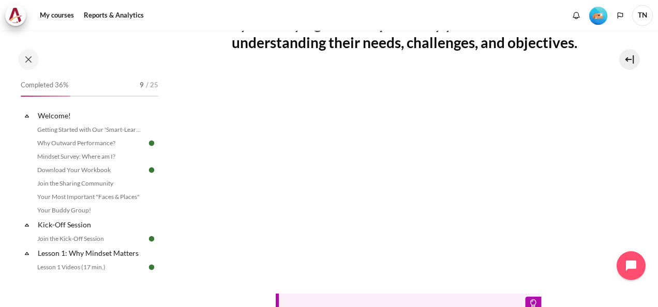
click at [337, 272] on div "Tip: Click the full-screen icon and enable subtitles/CC at the bottom right of …" at bounding box center [408, 209] width 353 height 276
click at [405, 277] on div "Tip: Click the full-screen icon and enable subtitles/CC at the bottom right of …" at bounding box center [408, 209] width 353 height 276
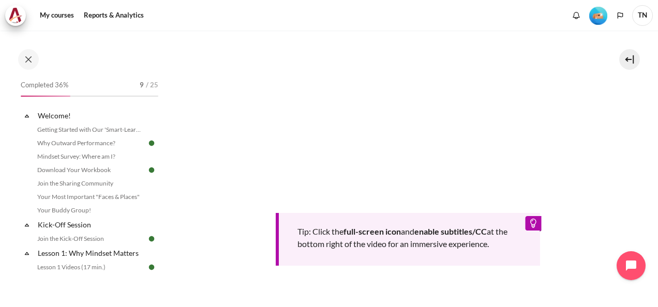
scroll to position [259, 0]
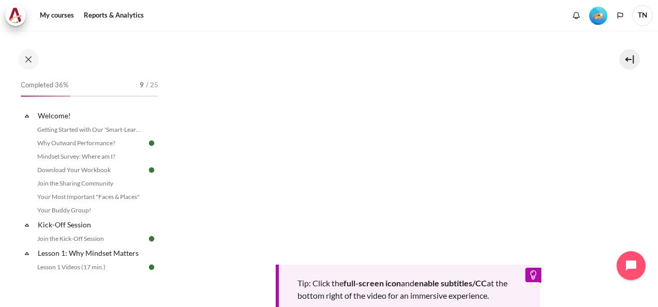
click at [618, 139] on section "My courses OPO VN B3 Lesson 5: Turning My Job Outward Lesson 5 Videos (15 min.)…" at bounding box center [408, 113] width 485 height 682
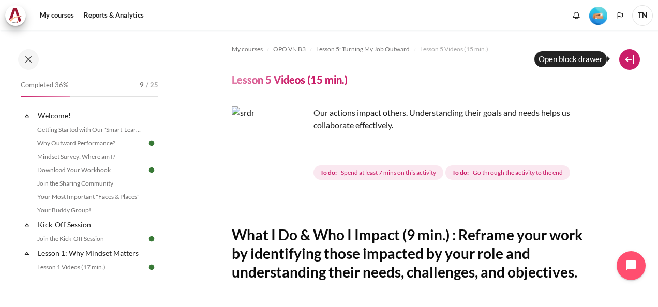
click at [630, 60] on button at bounding box center [629, 59] width 21 height 21
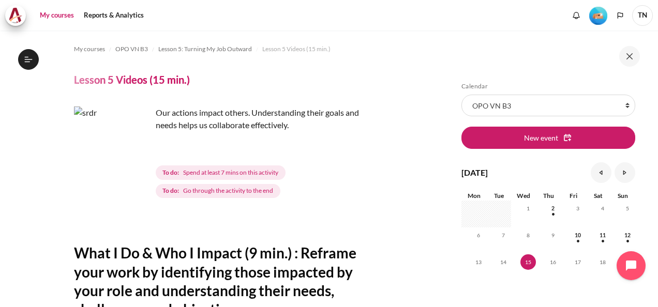
click at [60, 21] on link "My courses" at bounding box center [56, 15] width 41 height 21
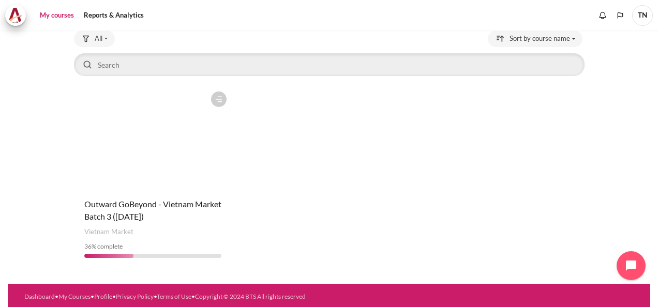
scroll to position [70, 0]
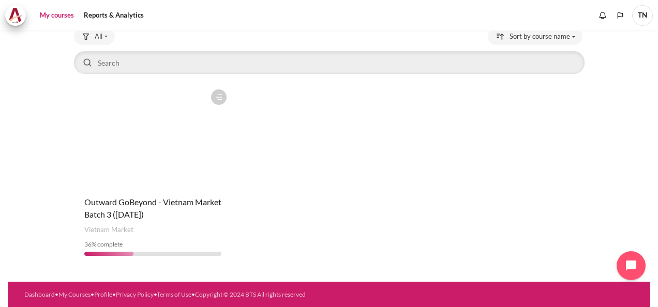
click at [172, 118] on figure "Content" at bounding box center [153, 135] width 158 height 103
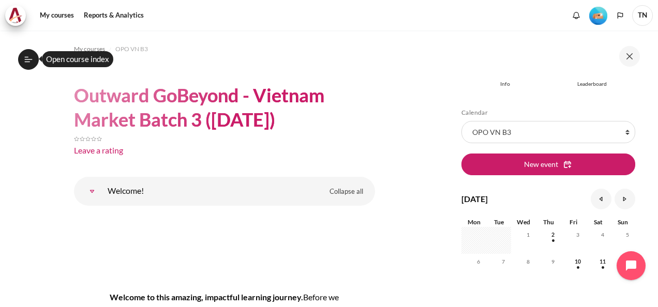
scroll to position [310, 0]
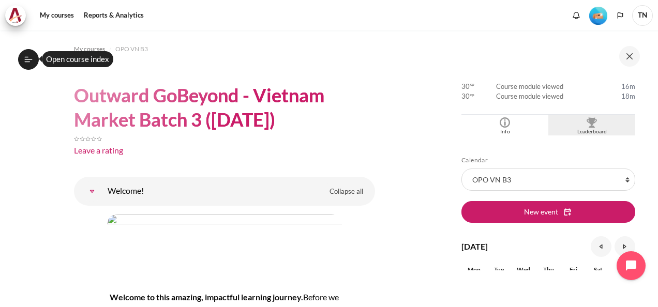
click at [594, 128] on div "Leaderboard" at bounding box center [592, 132] width 82 height 8
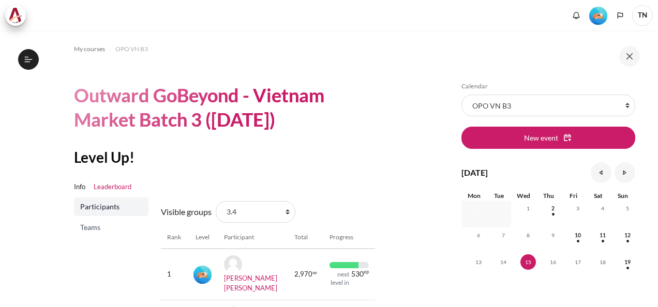
scroll to position [52, 0]
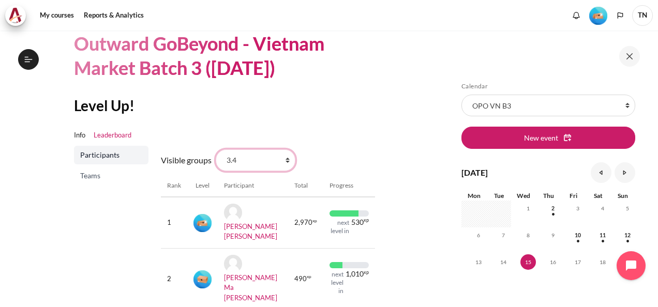
click at [288, 160] on select "All participants 3.1 2.1 2.2 2.3 2.4 2.5 2.6 2.7 2.8 3.2 3.3 3.4 3.5 3.5" at bounding box center [256, 160] width 80 height 22
click at [261, 161] on select "All participants 3.1 2.1 2.2 2.3 2.4 2.5 2.6 2.7 2.8 3.2 3.3 3.4 3.5 3.5" at bounding box center [256, 160] width 80 height 22
select select "5010"
click at [216, 149] on select "All participants 3.1 2.1 2.2 2.3 2.4 2.5 2.6 2.7 2.8 3.2 3.3 3.4 3.5 3.5" at bounding box center [256, 160] width 80 height 22
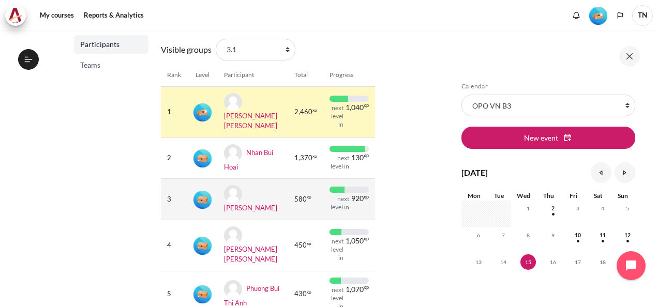
scroll to position [143, 0]
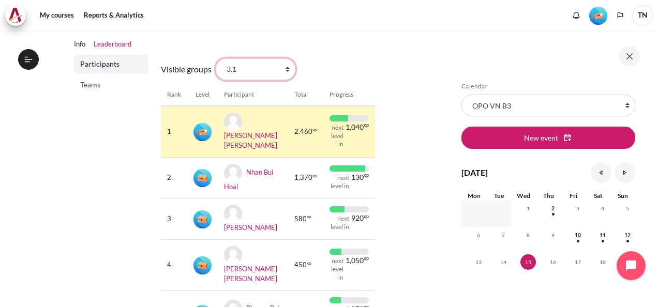
click at [260, 68] on select "All participants 3.1 2.1 2.2 2.3 2.4 2.5 2.6 2.7 2.8 3.2 3.3 3.4 3.5 3.5" at bounding box center [256, 69] width 80 height 22
select select "5011"
click at [216, 58] on select "All participants 3.1 2.1 2.2 2.3 2.4 2.5 2.6 2.7 2.8 3.2 3.3 3.4 3.5 3.5" at bounding box center [256, 69] width 80 height 22
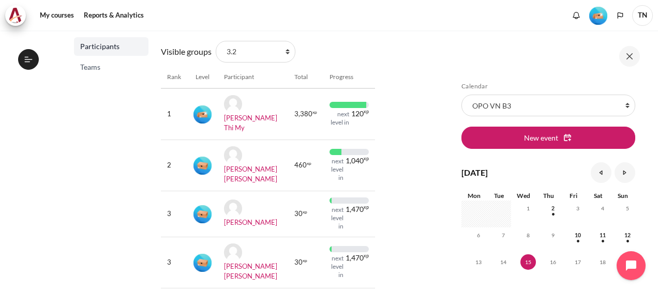
scroll to position [45, 0]
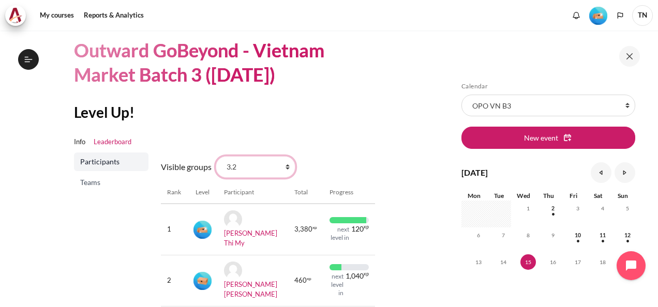
click at [285, 169] on select "All participants 3.1 2.1 2.2 2.3 2.4 2.5 2.6 2.7 2.8 3.2 3.3 3.4 3.5 3.5" at bounding box center [256, 167] width 80 height 22
select select "5010"
click at [216, 156] on select "All participants 3.1 2.1 2.2 2.3 2.4 2.5 2.6 2.7 2.8 3.2 3.3 3.4 3.5 3.5" at bounding box center [256, 167] width 80 height 22
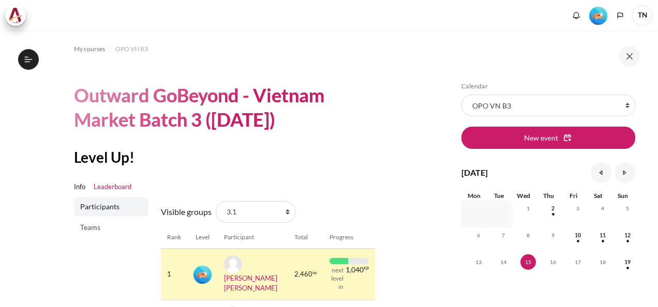
scroll to position [207, 0]
